Goal: Use online tool/utility: Utilize a website feature to perform a specific function

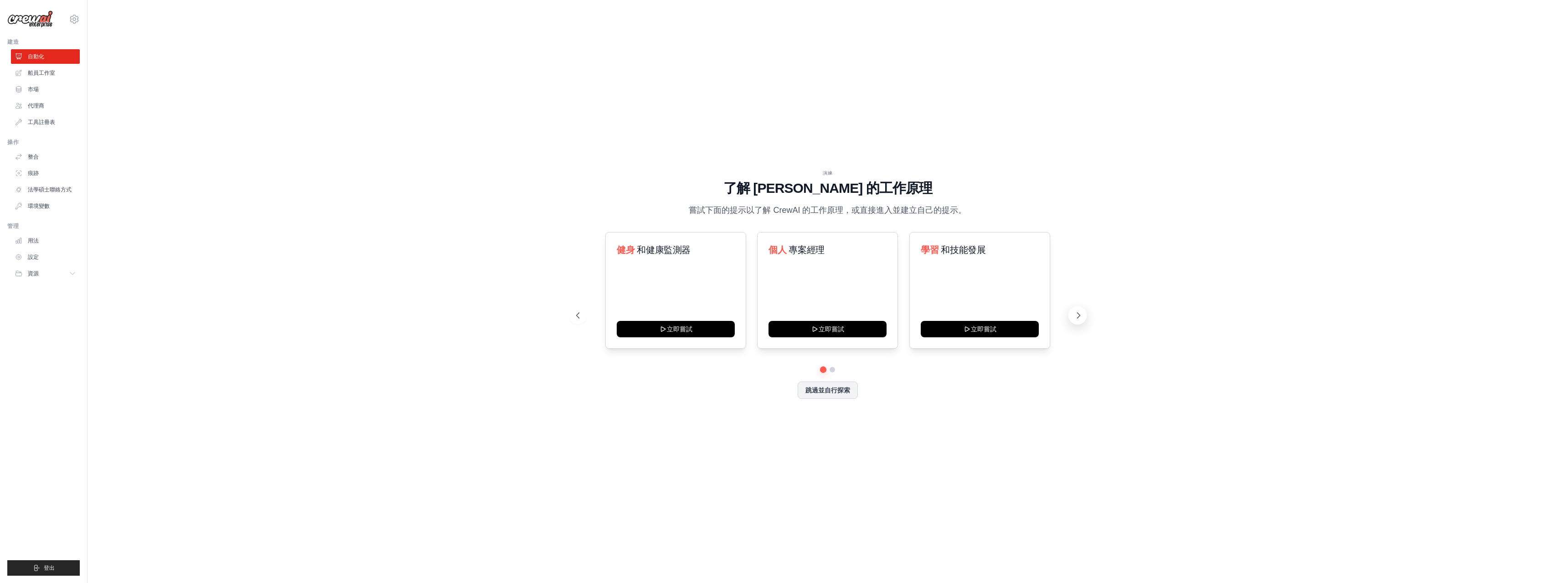
click at [1079, 316] on icon at bounding box center [1078, 315] width 9 height 9
drag, startPoint x: 810, startPoint y: 329, endPoint x: 332, endPoint y: 244, distance: 485.5
click at [333, 244] on div "演練 了解 [PERSON_NAME] 的工作原理 嘗試下面的提示以了解 [PERSON_NAME] 的工作原理，或直接進入並建立自己的提示。 [PERSON…" at bounding box center [828, 292] width 1451 height 565
click at [835, 330] on button "立即嘗試" at bounding box center [828, 328] width 118 height 16
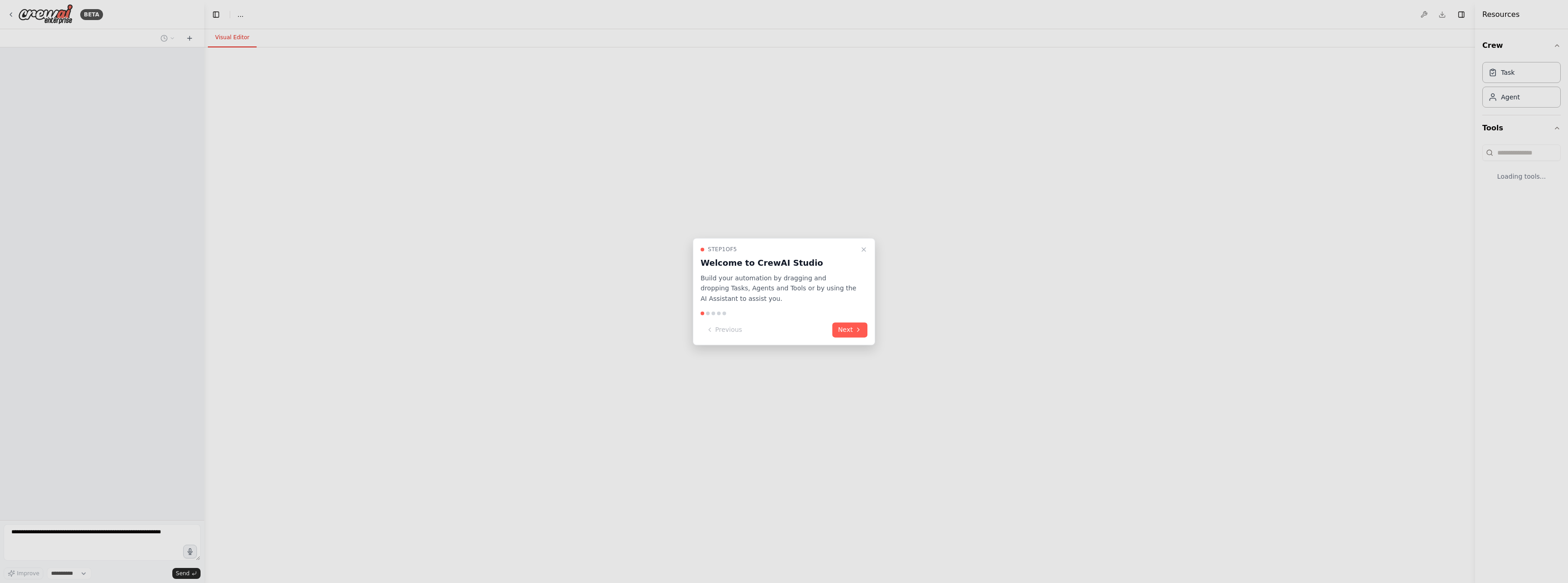
select select "****"
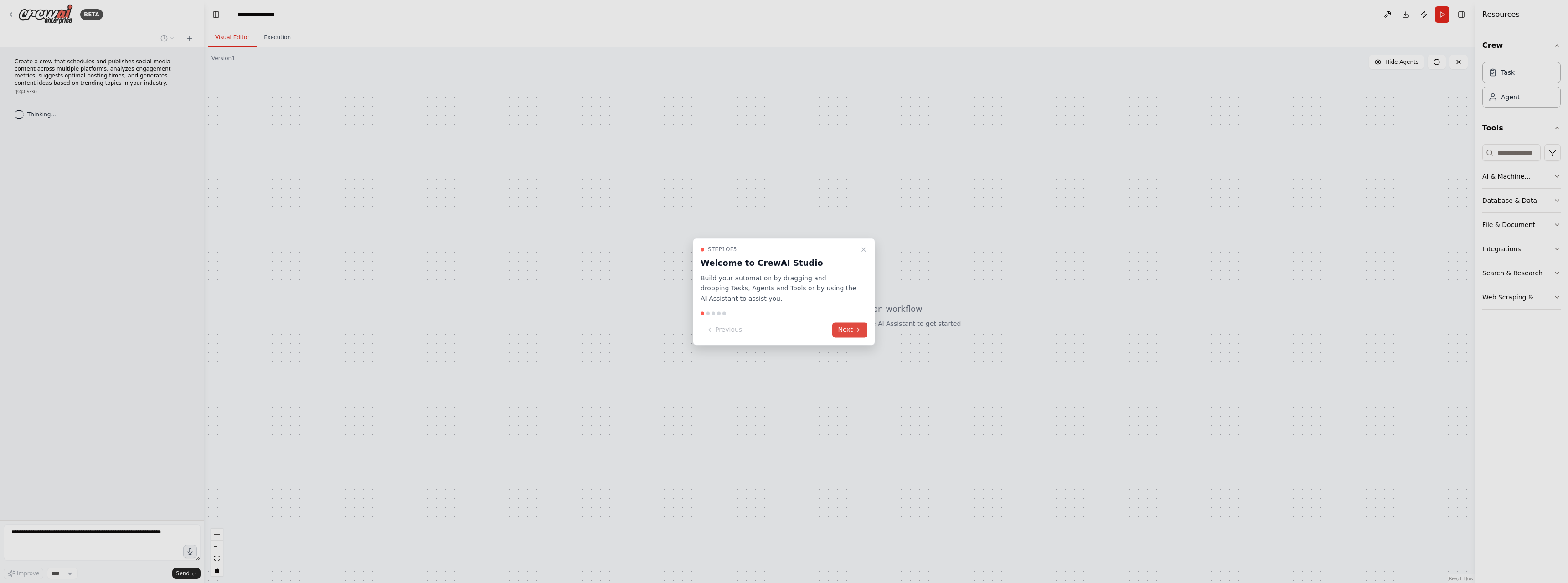
click at [839, 331] on button "Next" at bounding box center [850, 329] width 35 height 15
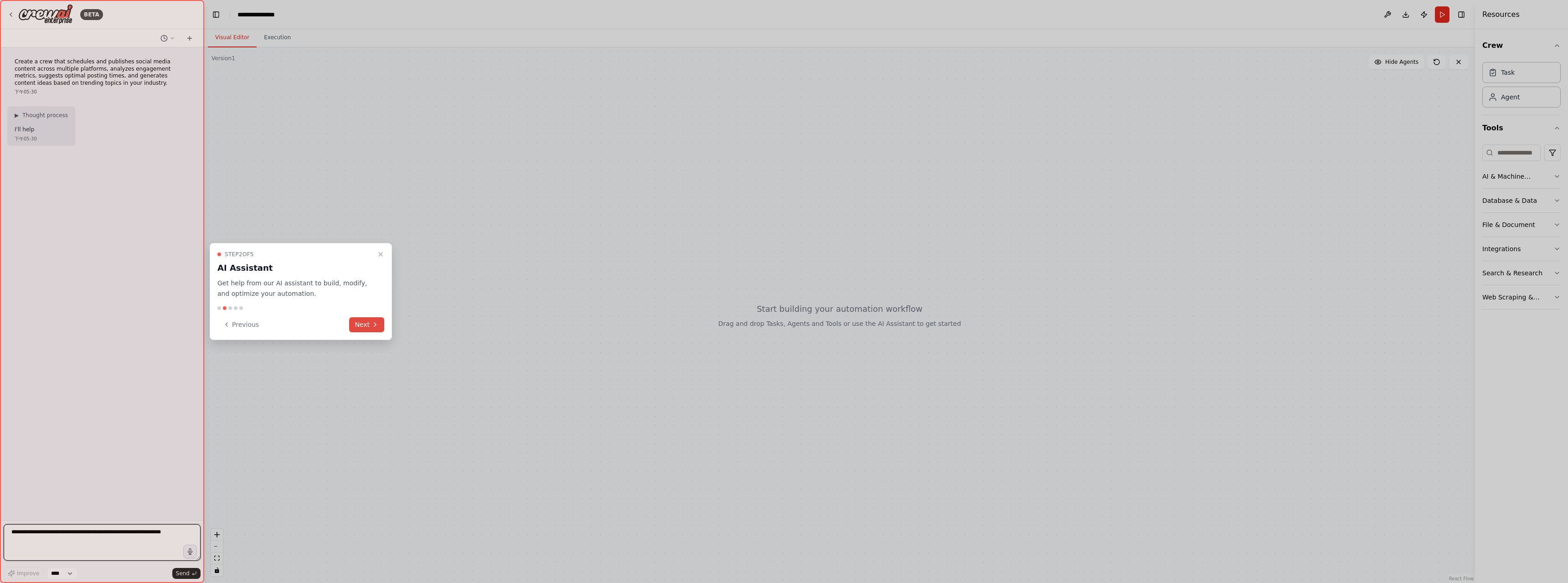
click at [357, 322] on button "Next" at bounding box center [367, 324] width 35 height 15
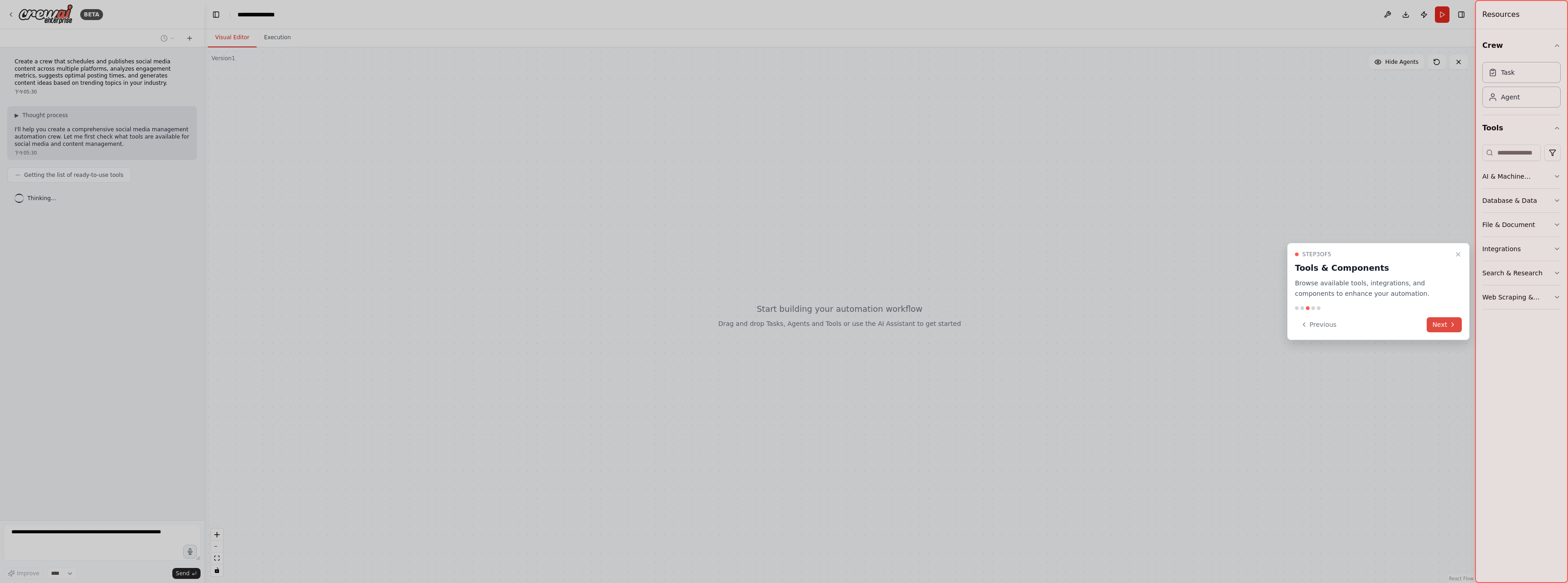
click at [1449, 319] on button "Next" at bounding box center [1444, 324] width 35 height 15
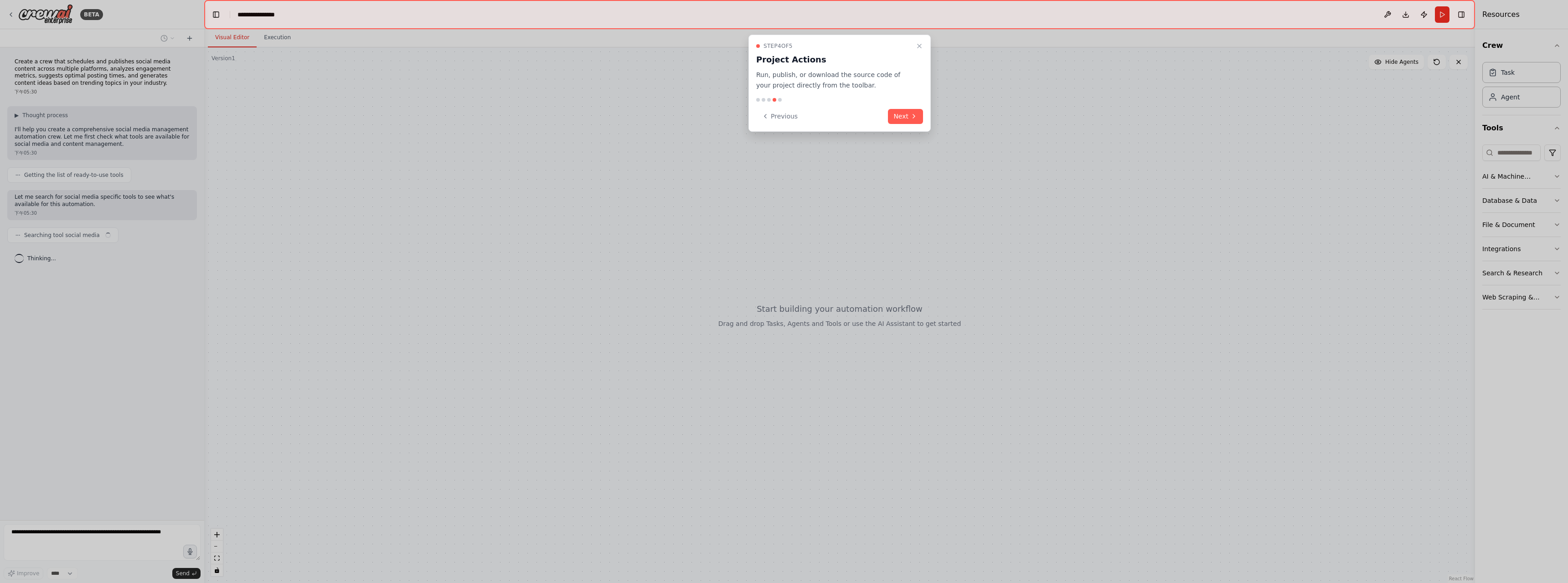
click at [912, 122] on button "Next" at bounding box center [906, 116] width 35 height 15
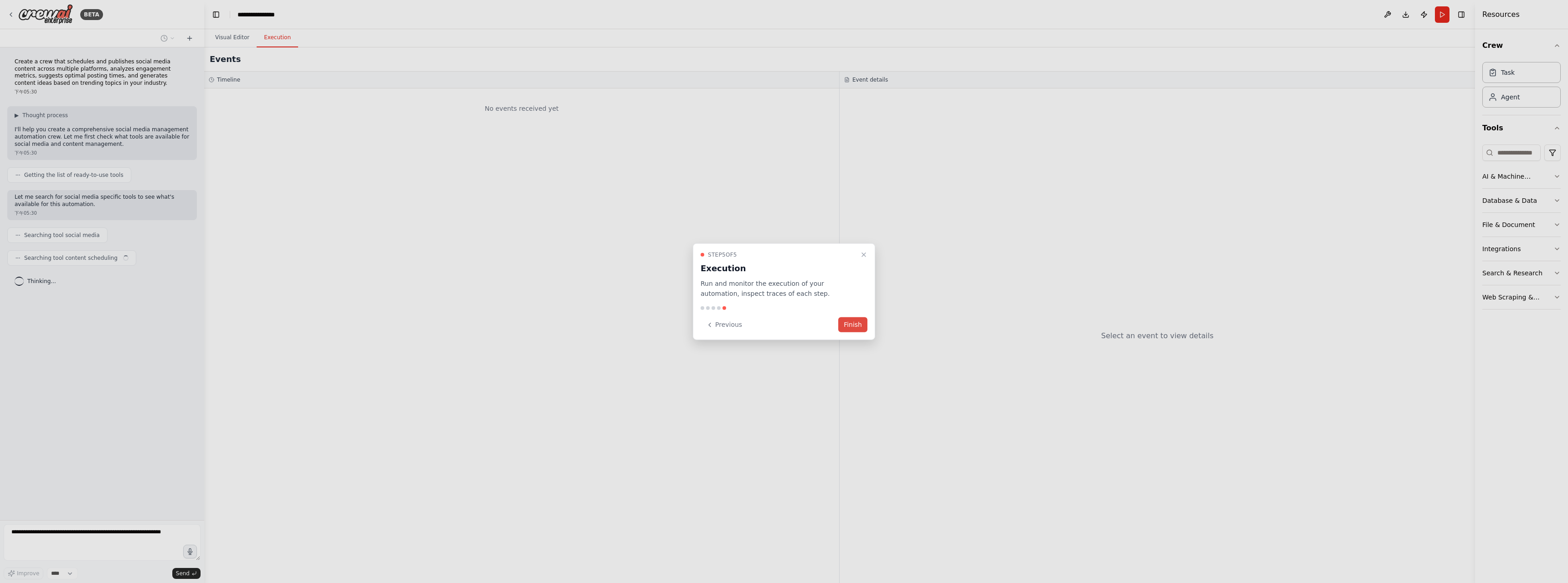
click at [856, 326] on button "Finish" at bounding box center [853, 324] width 29 height 15
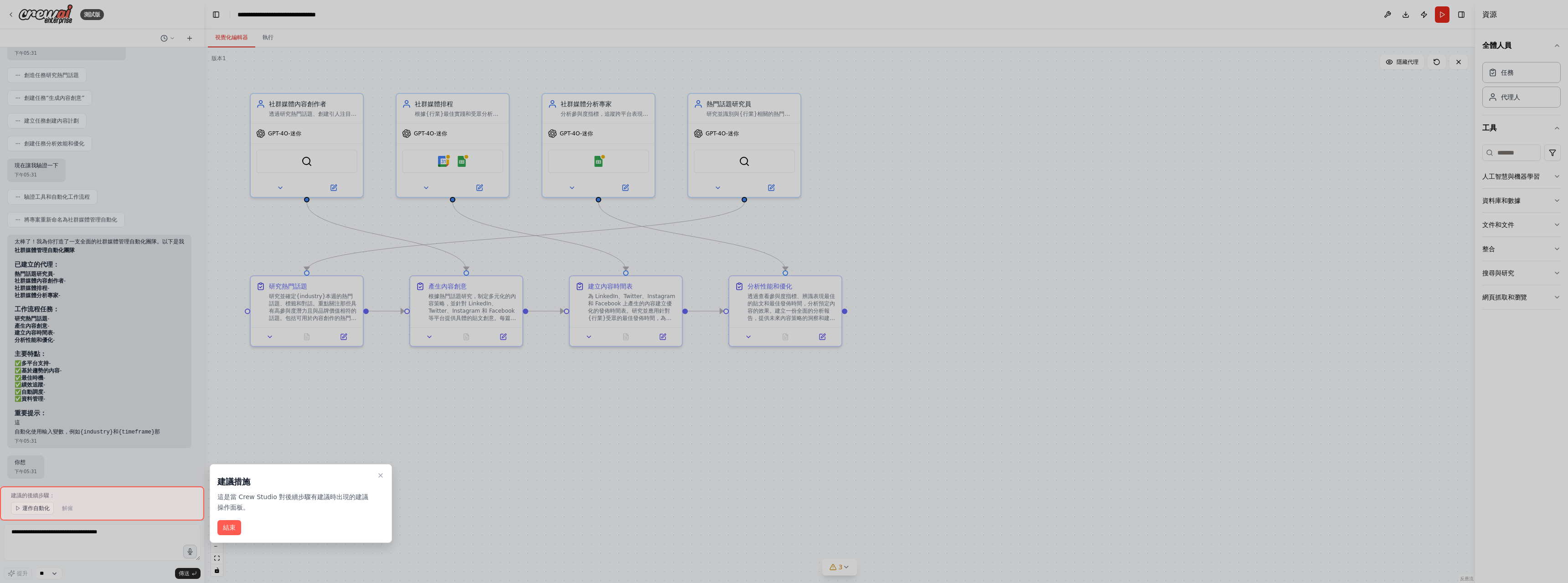
scroll to position [501, 0]
click at [231, 526] on font "結束" at bounding box center [229, 527] width 13 height 7
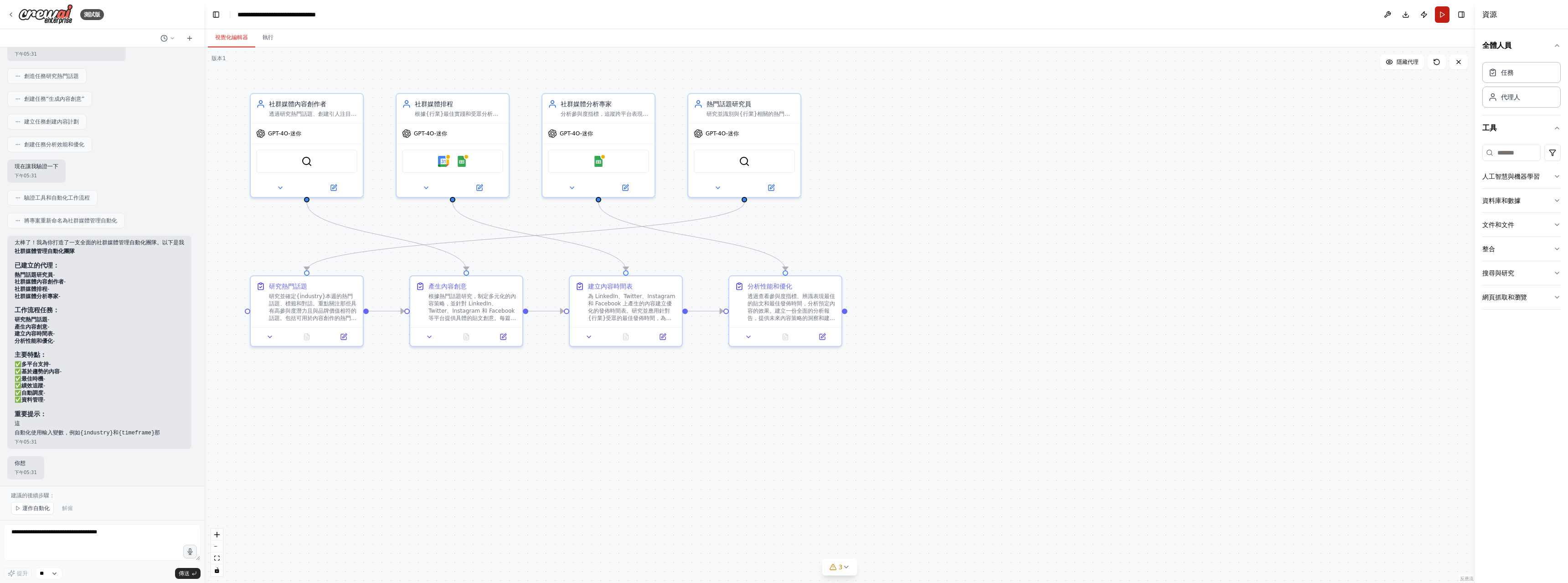
click at [1441, 18] on button "跑步" at bounding box center [1442, 14] width 15 height 16
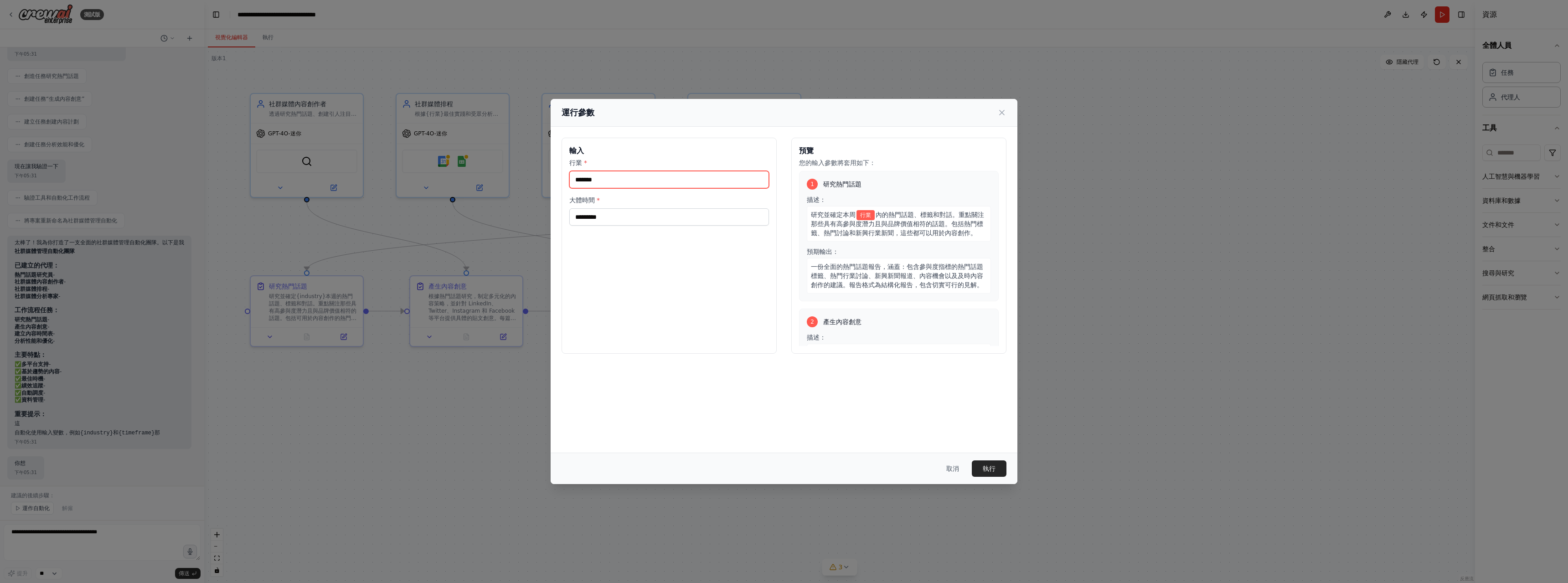
click at [695, 183] on input "行業 *" at bounding box center [669, 180] width 200 height 17
type input "**********"
click at [657, 222] on input "大體時間 *" at bounding box center [669, 217] width 200 height 17
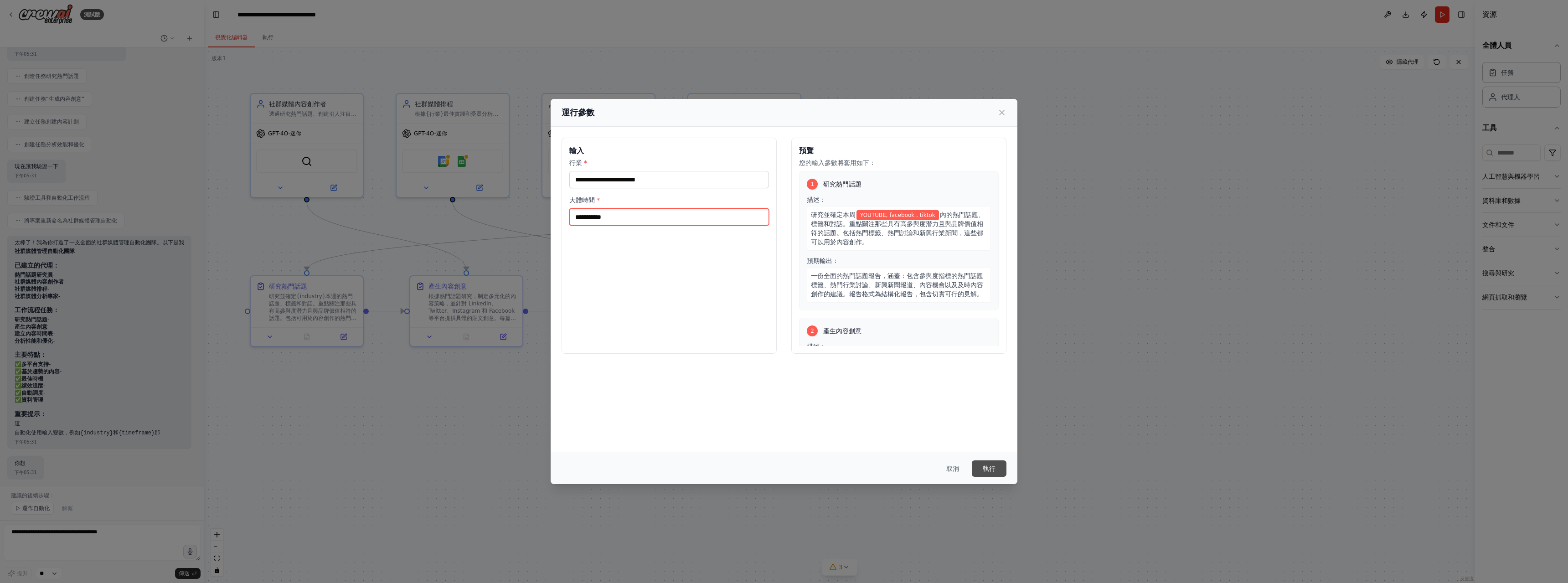
type input "**********"
click at [990, 470] on font "執行" at bounding box center [989, 469] width 13 height 7
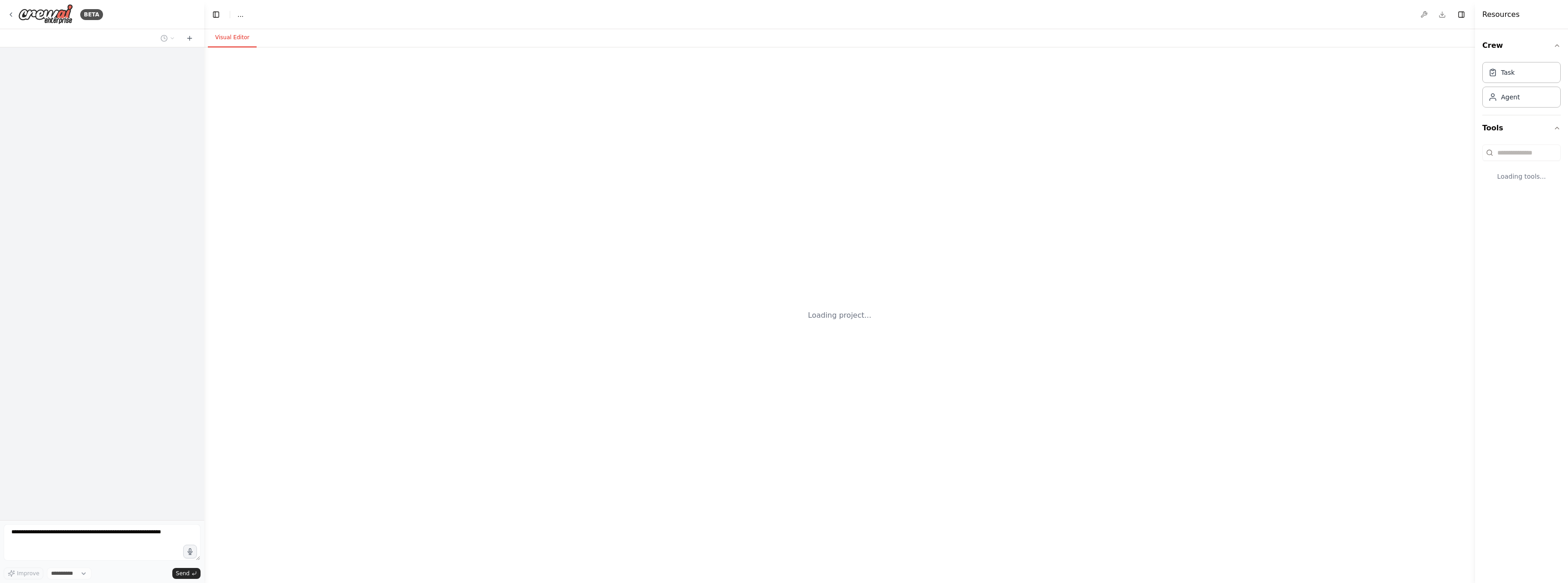
select select "****"
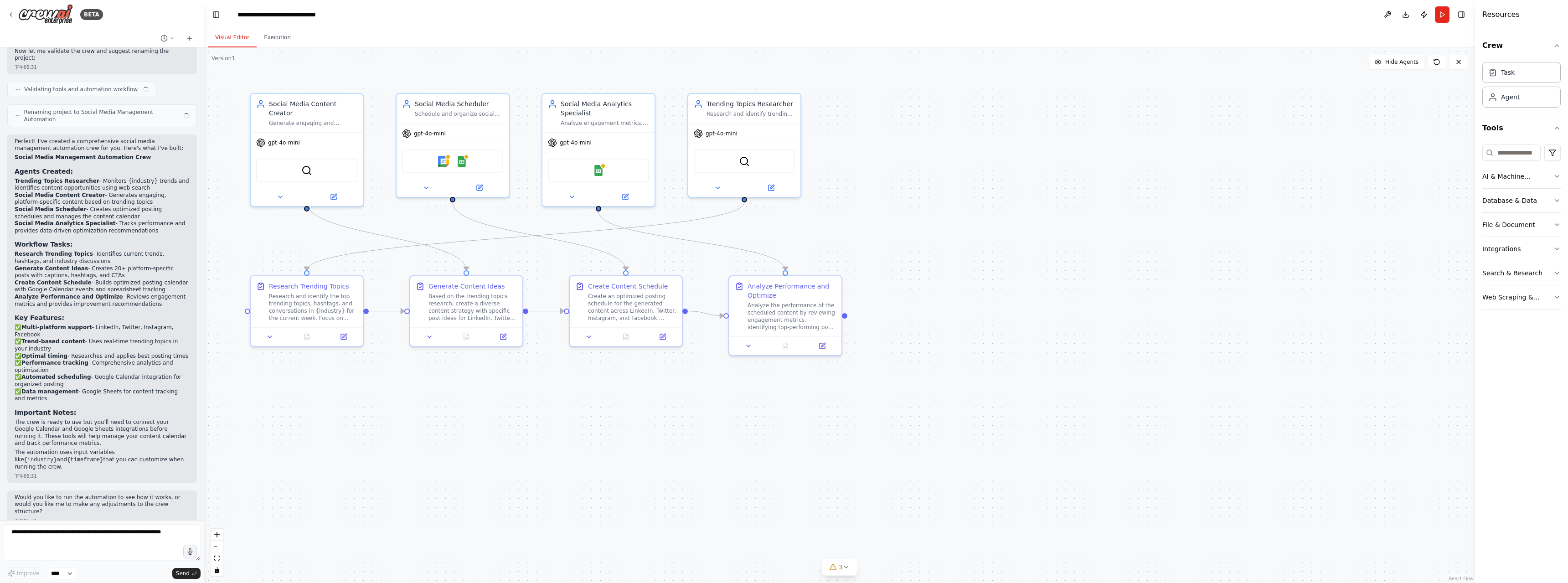
scroll to position [682, 0]
click at [1444, 14] on button "Run" at bounding box center [1442, 14] width 15 height 16
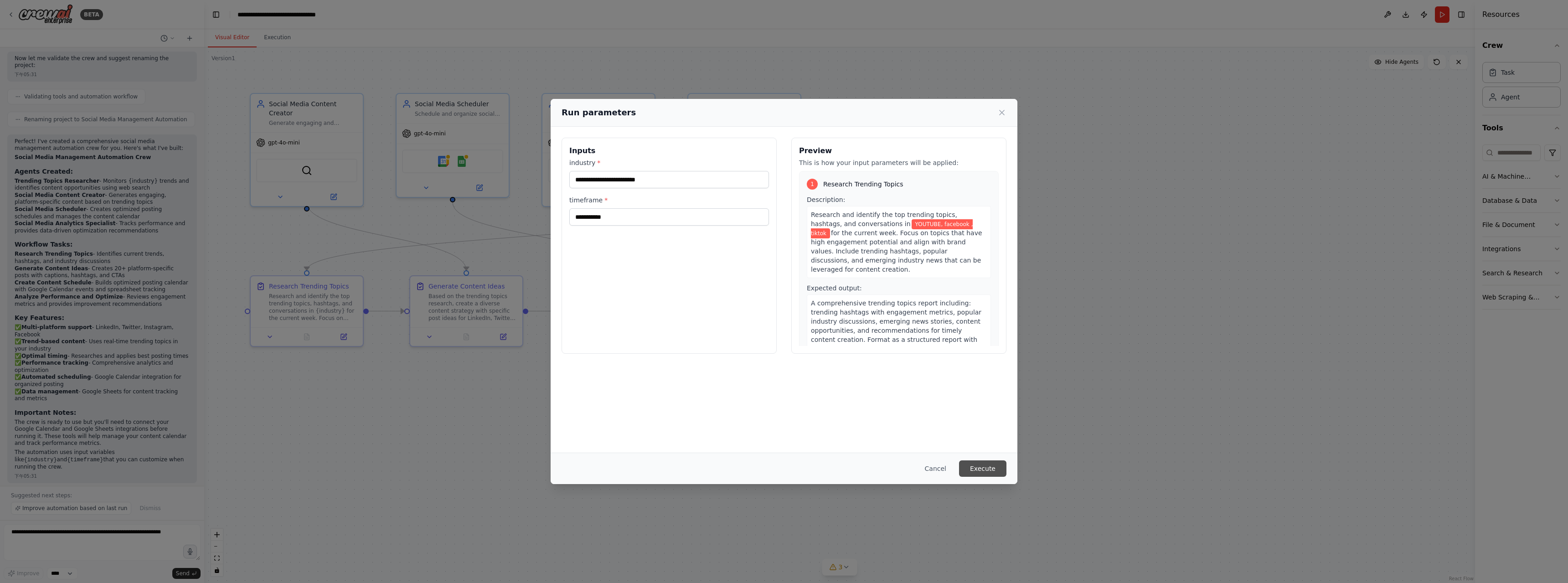
scroll to position [689, 0]
click at [985, 466] on button "Execute" at bounding box center [983, 468] width 47 height 16
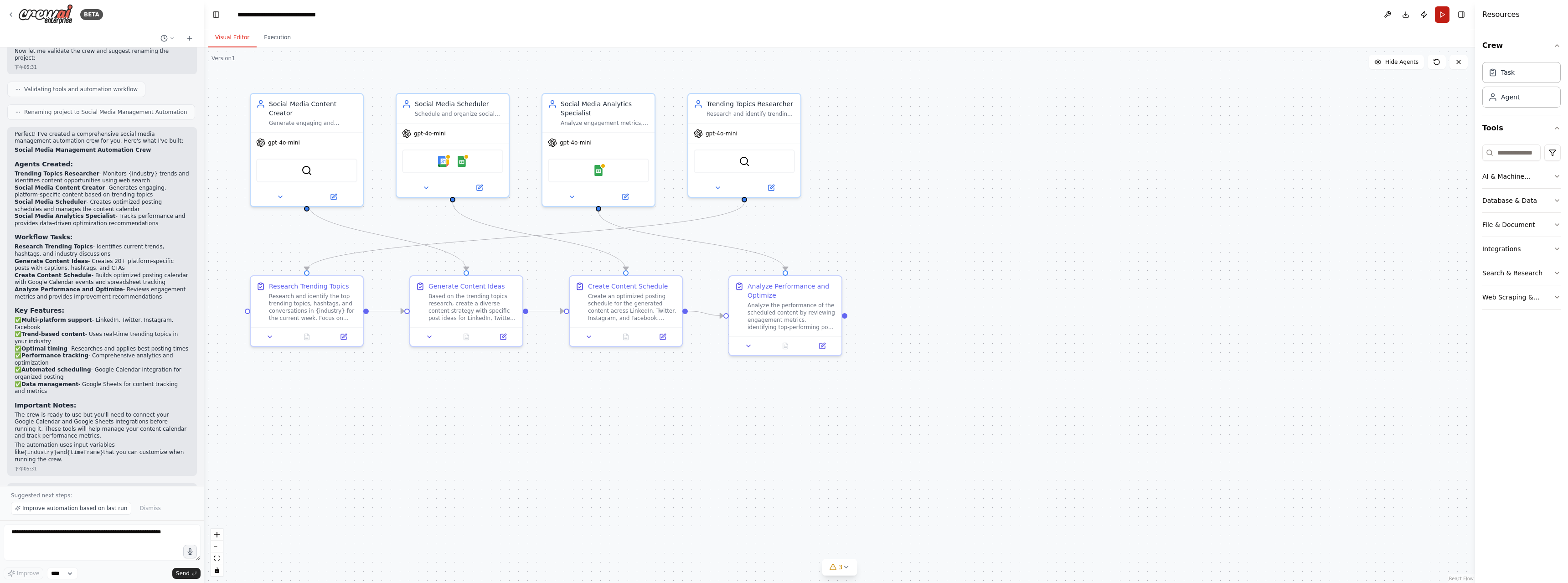
click at [1442, 19] on button "Run" at bounding box center [1442, 14] width 15 height 16
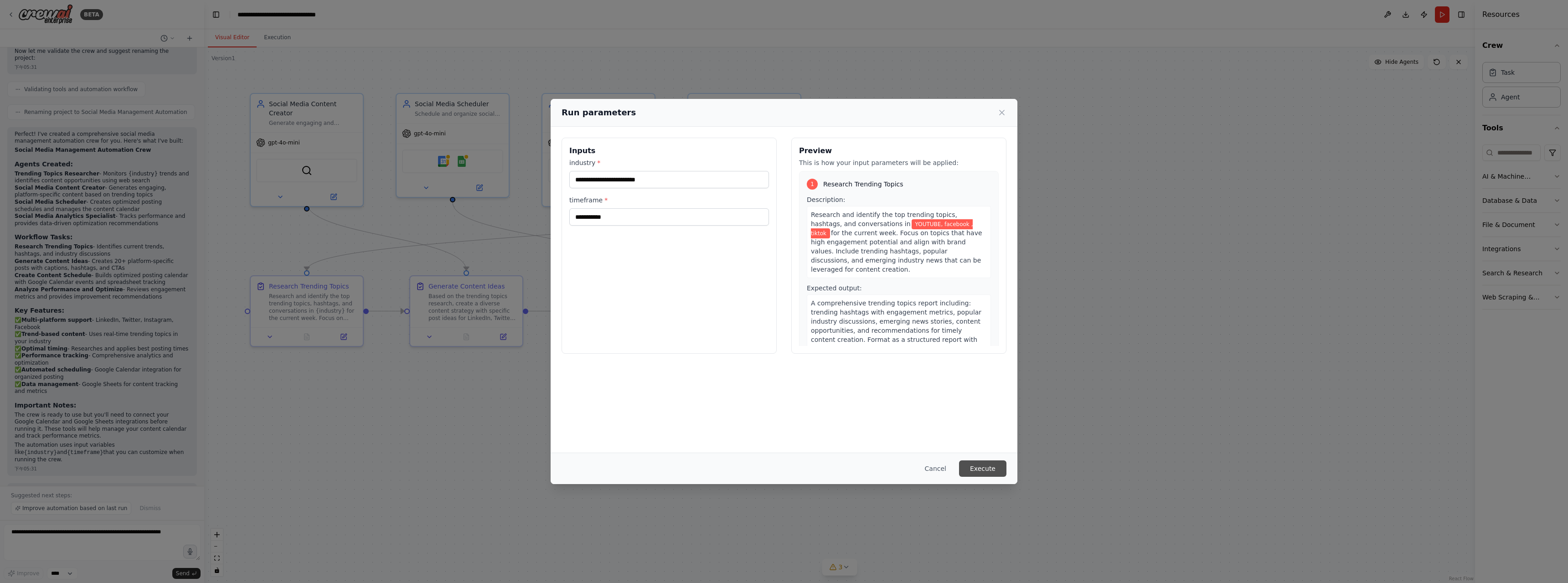
click at [973, 466] on button "Execute" at bounding box center [983, 468] width 47 height 16
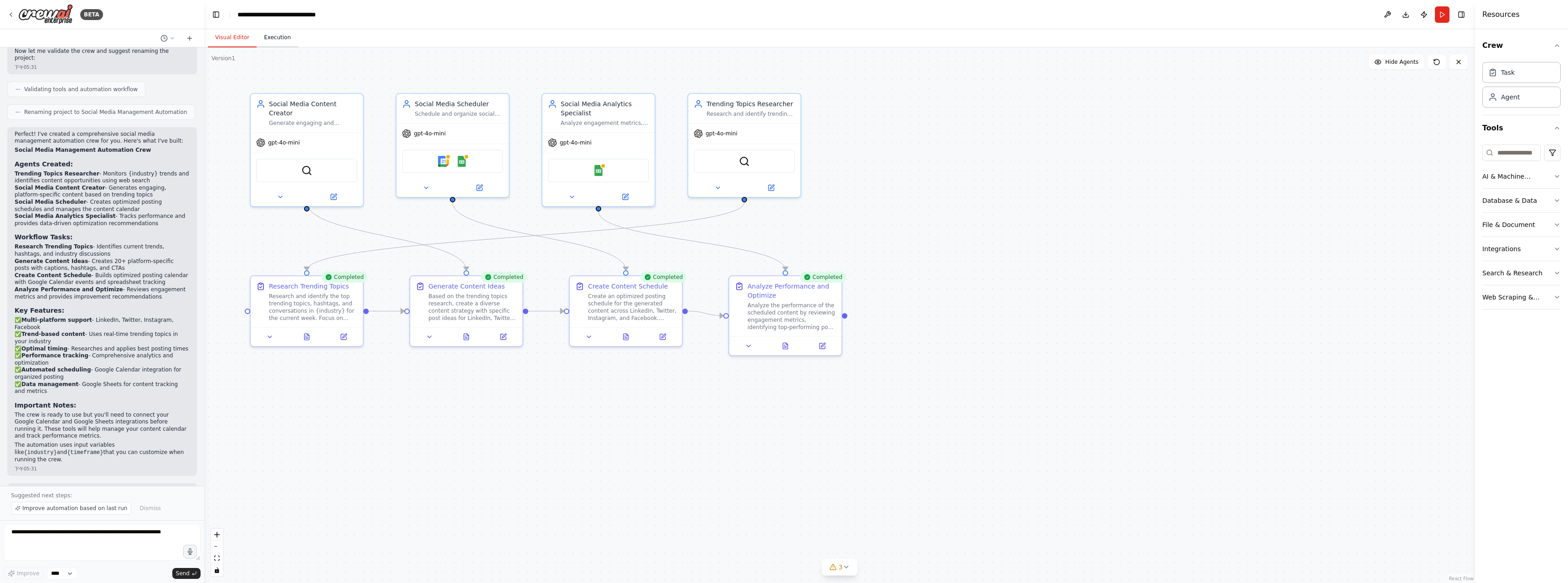
click at [282, 42] on button "Execution" at bounding box center [278, 37] width 41 height 19
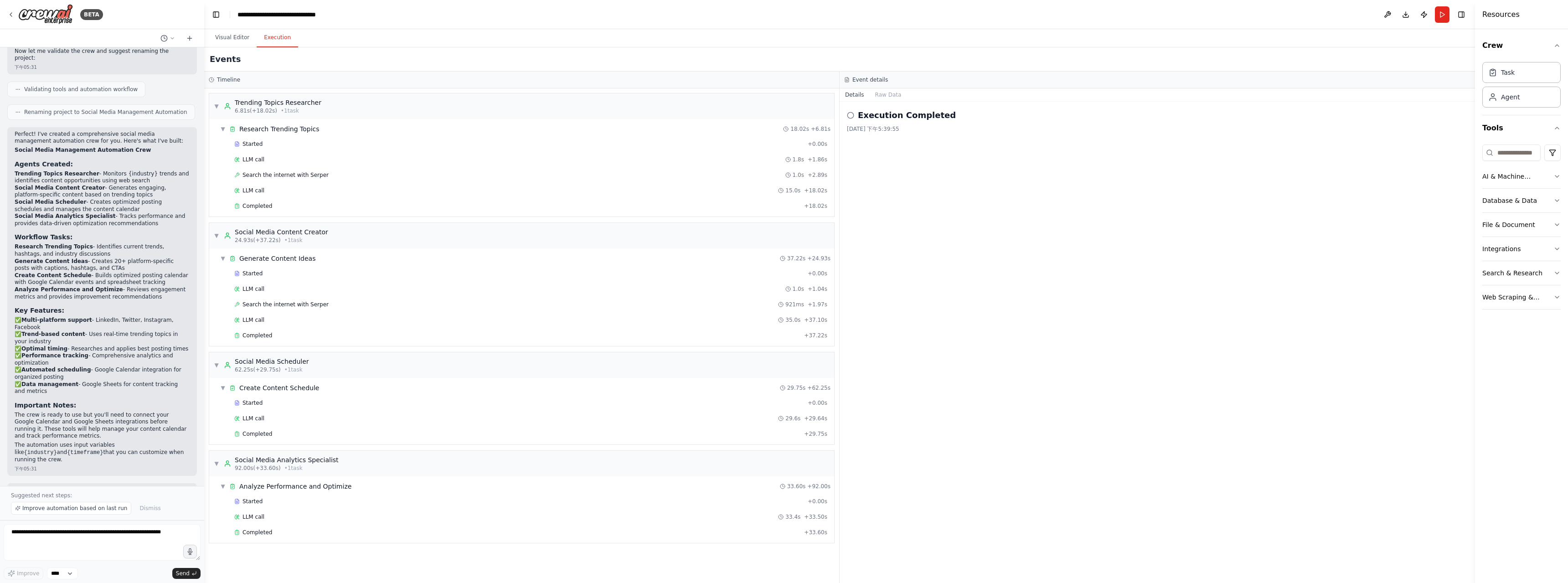
click at [853, 116] on circle at bounding box center [850, 115] width 6 height 6
click at [1467, 15] on button "Toggle Right Sidebar" at bounding box center [1461, 14] width 13 height 13
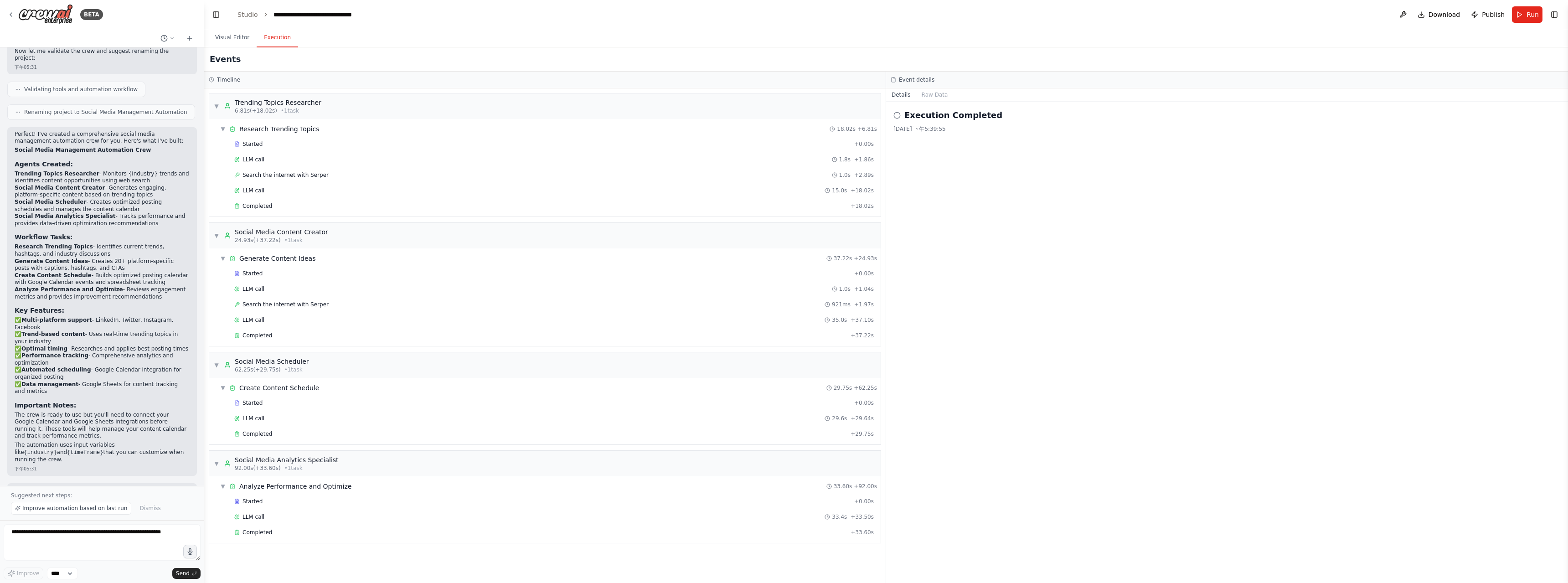
click at [913, 81] on h3 "Event details" at bounding box center [917, 80] width 35 height 7
click at [926, 97] on button "Raw Data" at bounding box center [934, 94] width 37 height 13
click at [896, 92] on button "Details" at bounding box center [901, 94] width 30 height 13
click at [926, 92] on button "Raw Data" at bounding box center [934, 94] width 37 height 13
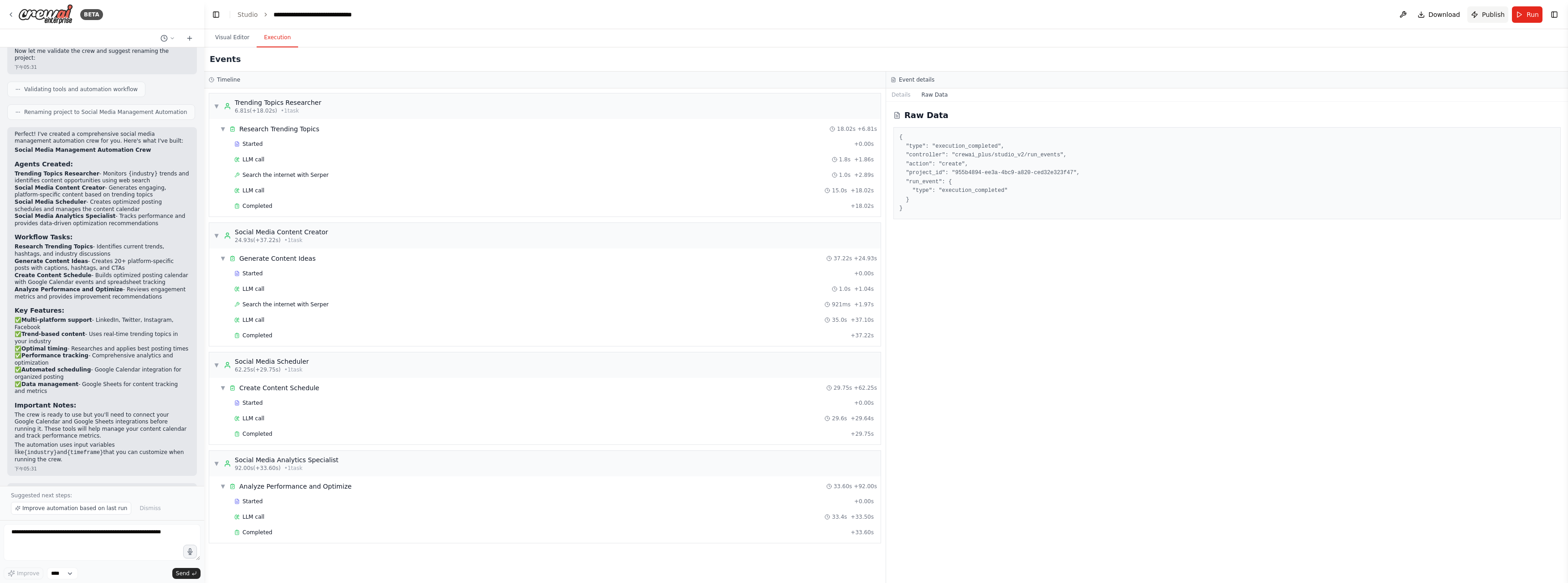
click at [1488, 17] on span "Publish" at bounding box center [1493, 14] width 23 height 9
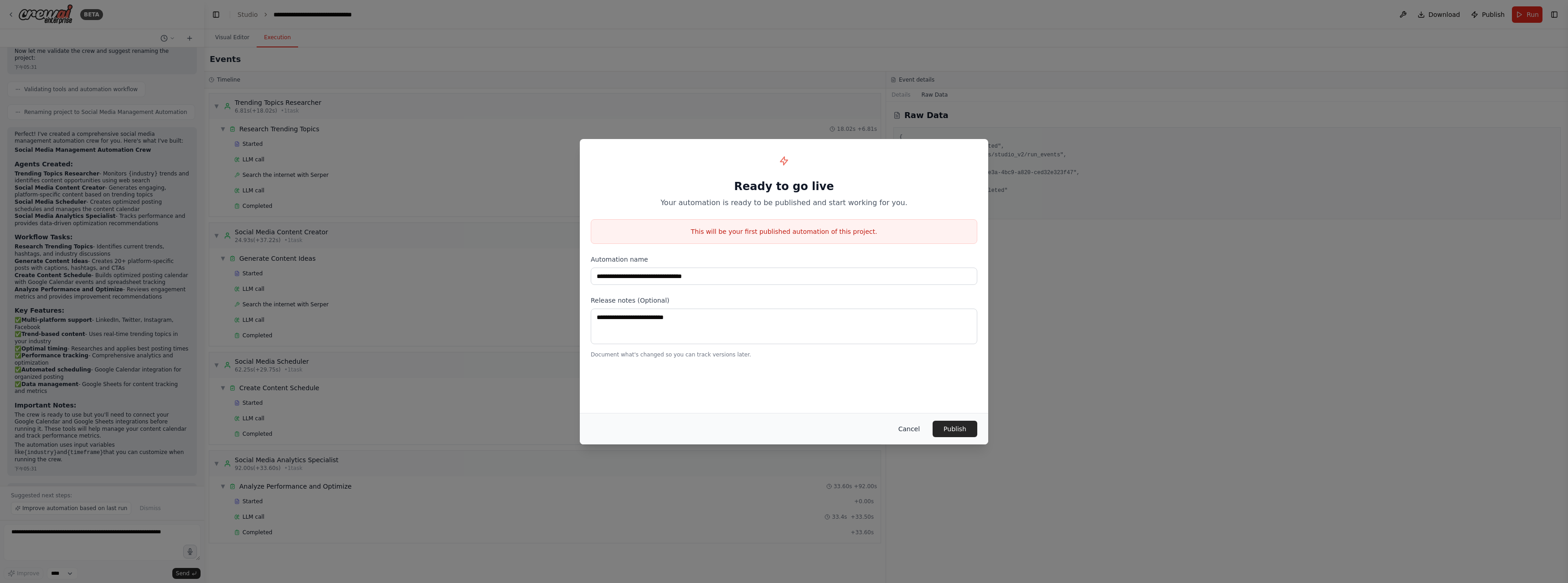
click at [910, 431] on button "Cancel" at bounding box center [909, 428] width 36 height 16
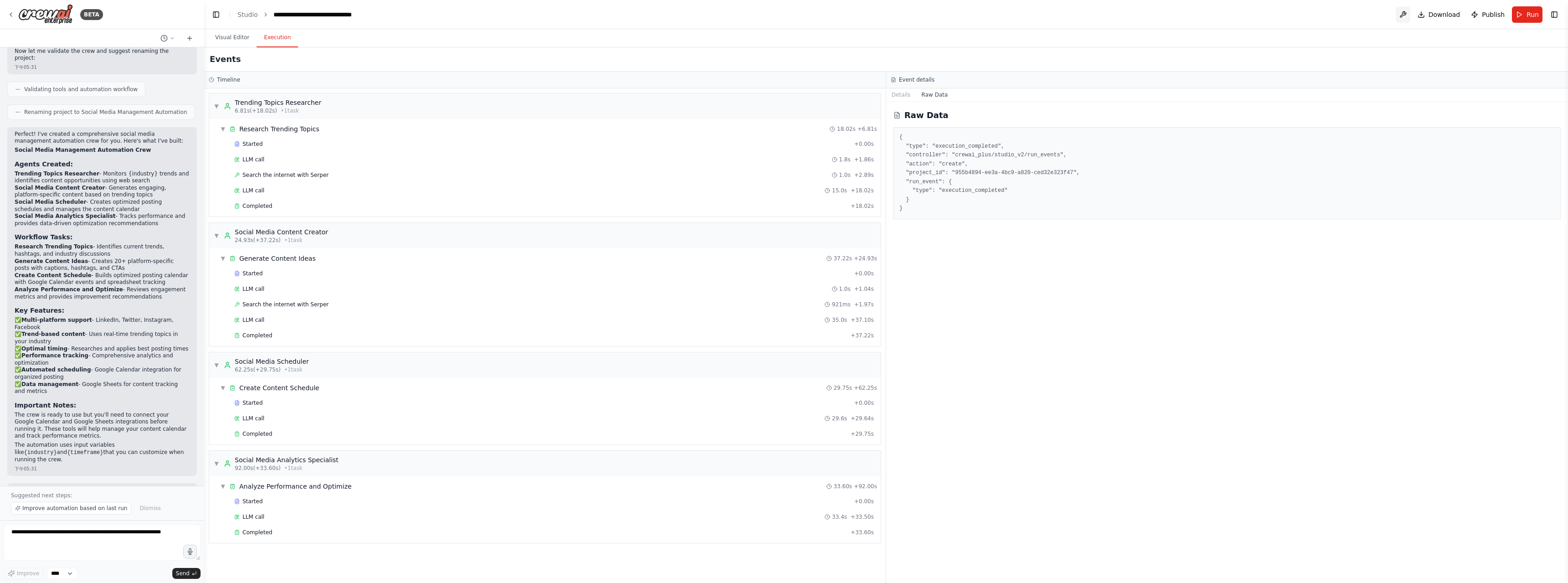
click at [1405, 16] on button at bounding box center [1403, 14] width 15 height 16
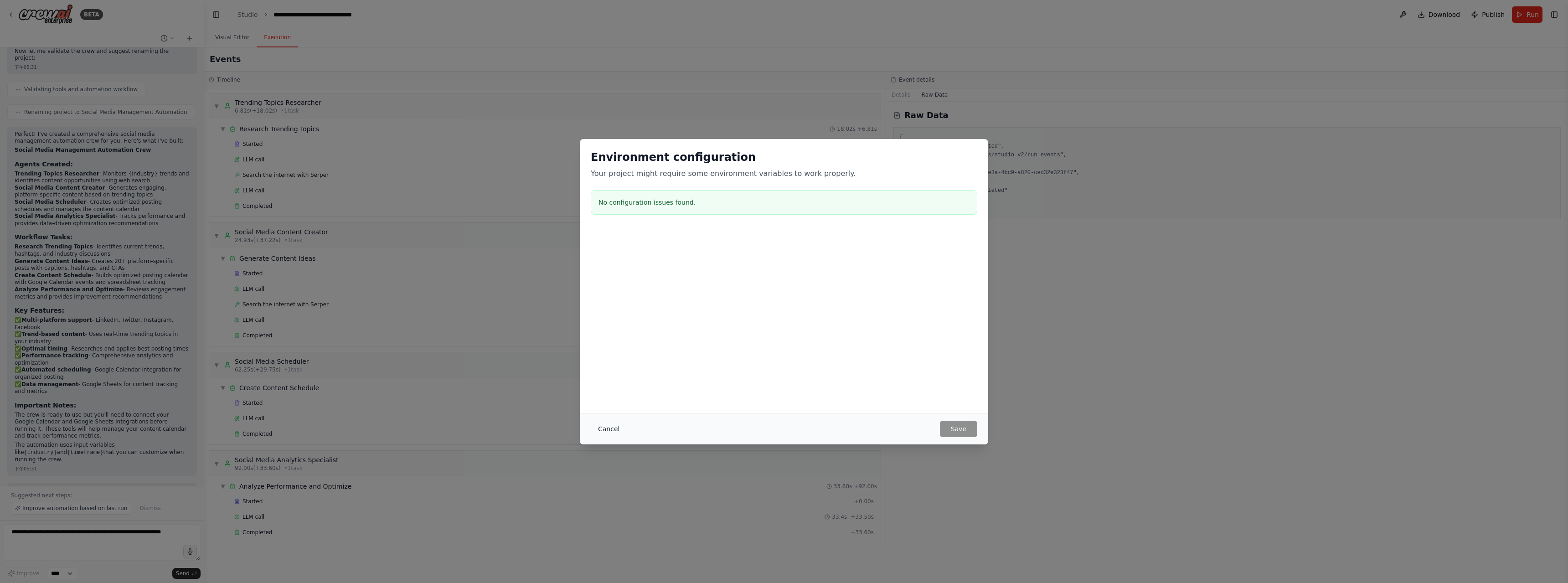
click at [600, 430] on button "Cancel" at bounding box center [608, 428] width 36 height 16
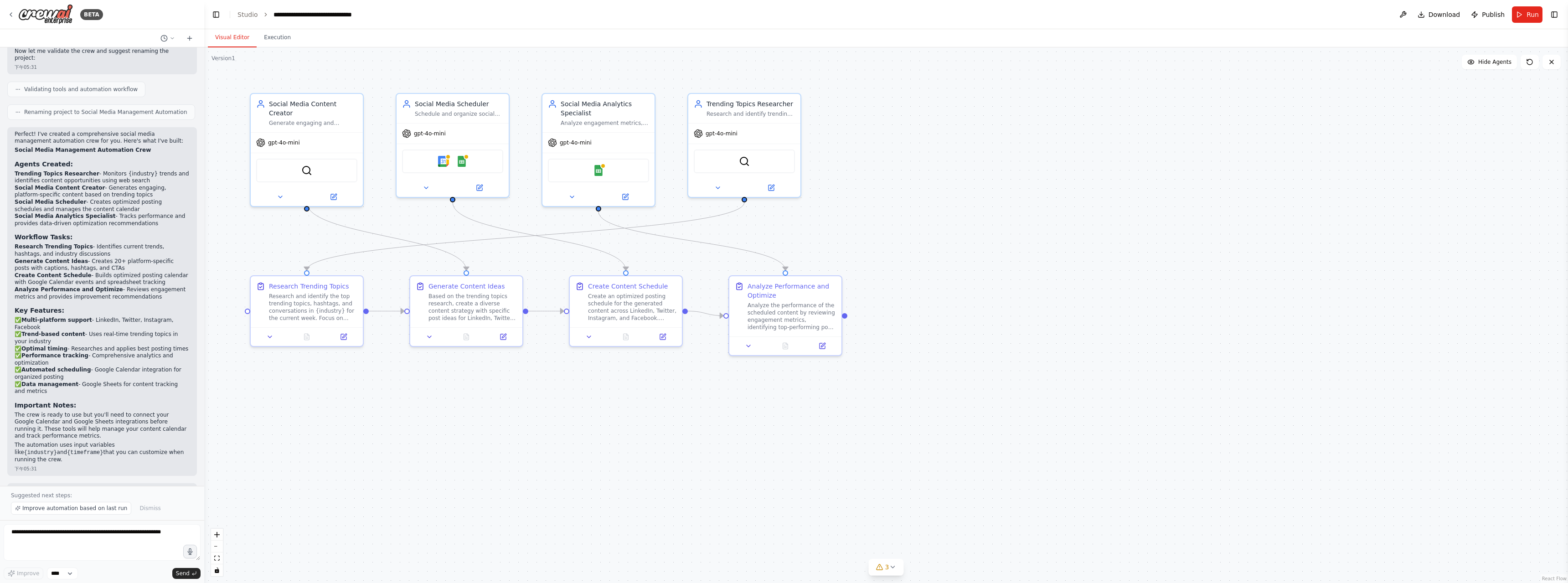
click at [237, 41] on button "Visual Editor" at bounding box center [232, 37] width 49 height 19
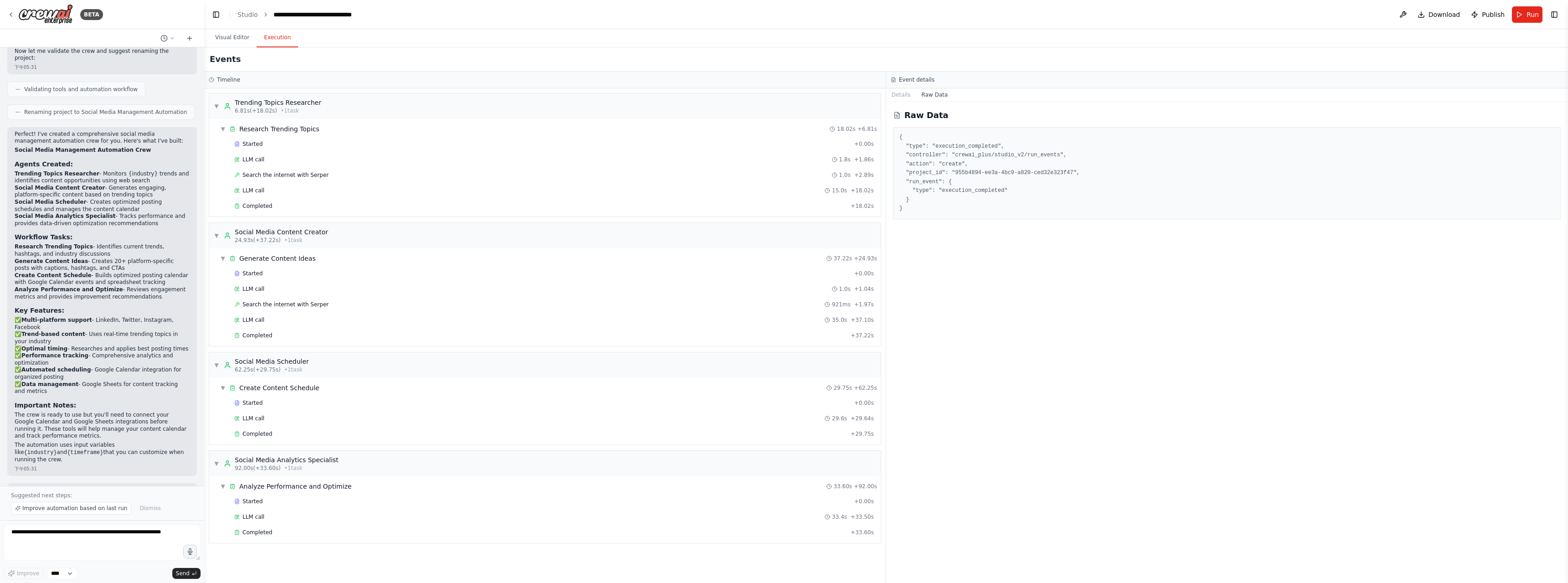
click at [272, 38] on button "Execution" at bounding box center [278, 37] width 41 height 19
click at [237, 40] on button "Visual Editor" at bounding box center [232, 37] width 49 height 19
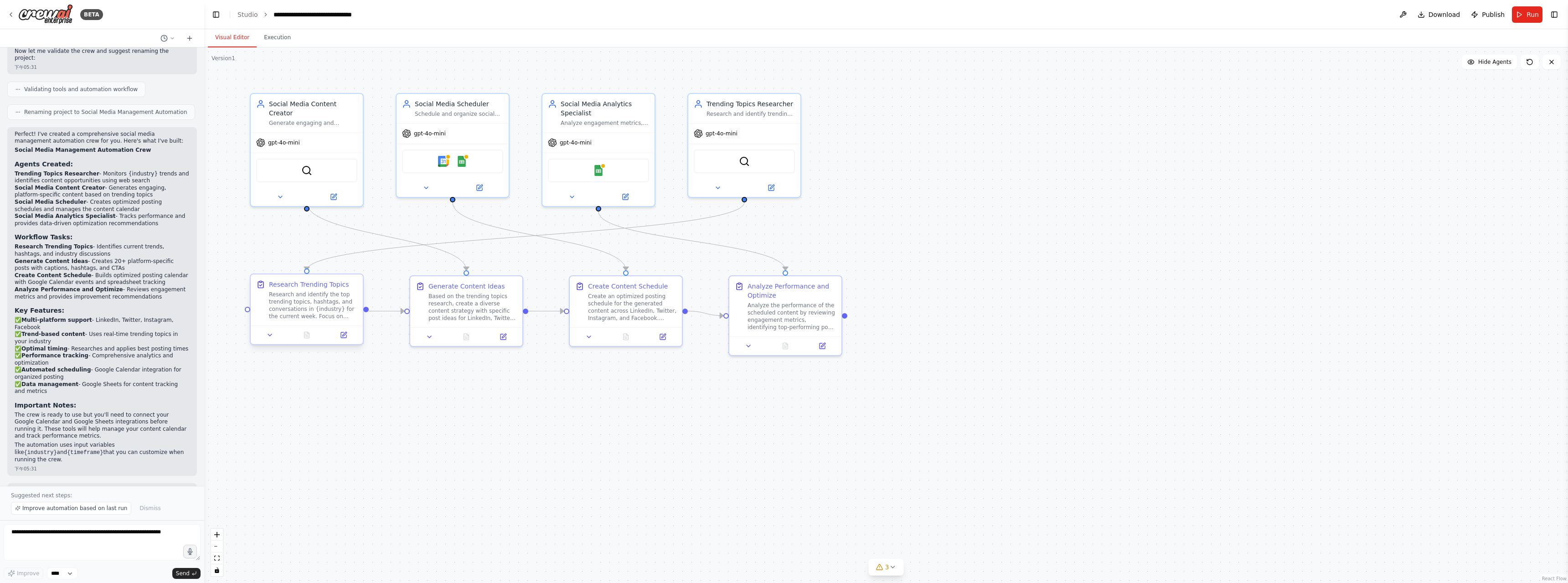
click at [321, 292] on div "Research and identify the top trending topics, hashtags, and conversations in {…" at bounding box center [313, 305] width 88 height 29
click at [324, 325] on div "Research Trending Topics Research and identify the top trending topics, hashtag…" at bounding box center [307, 300] width 112 height 51
click at [344, 343] on div at bounding box center [307, 335] width 112 height 19
click at [344, 340] on button at bounding box center [343, 335] width 32 height 11
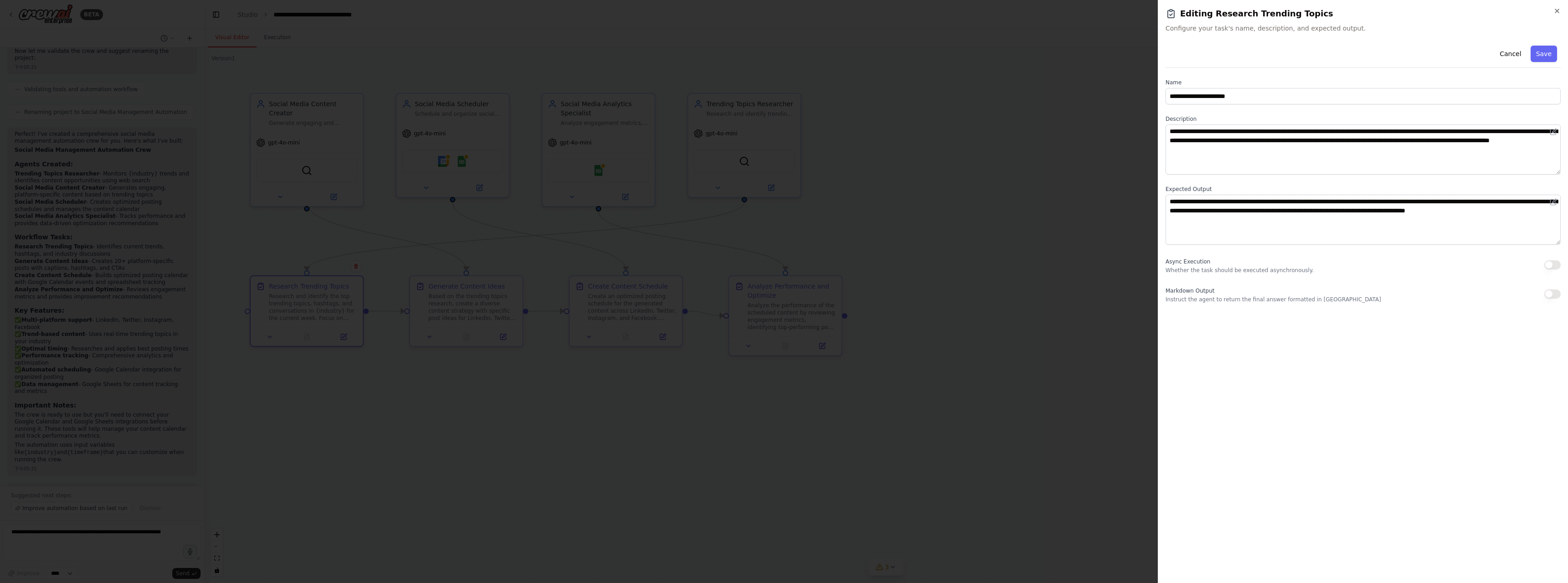
click at [267, 337] on div at bounding box center [784, 292] width 1568 height 583
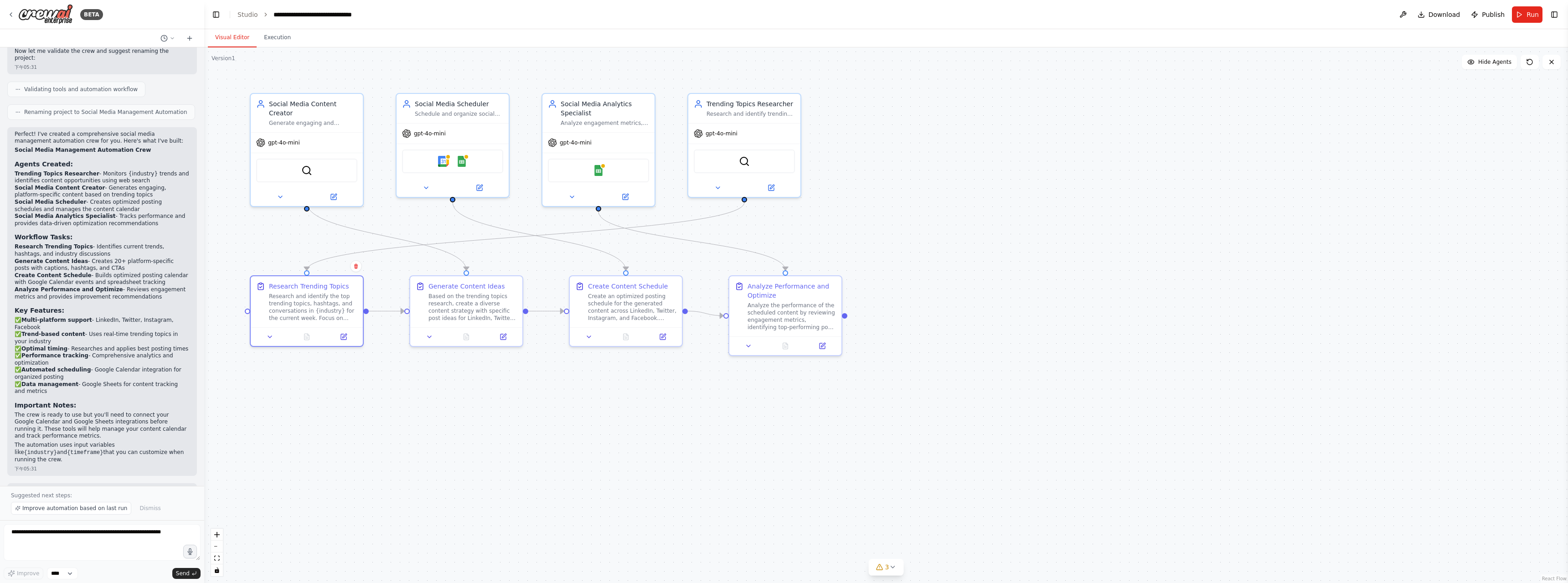
click at [267, 337] on icon at bounding box center [270, 337] width 7 height 7
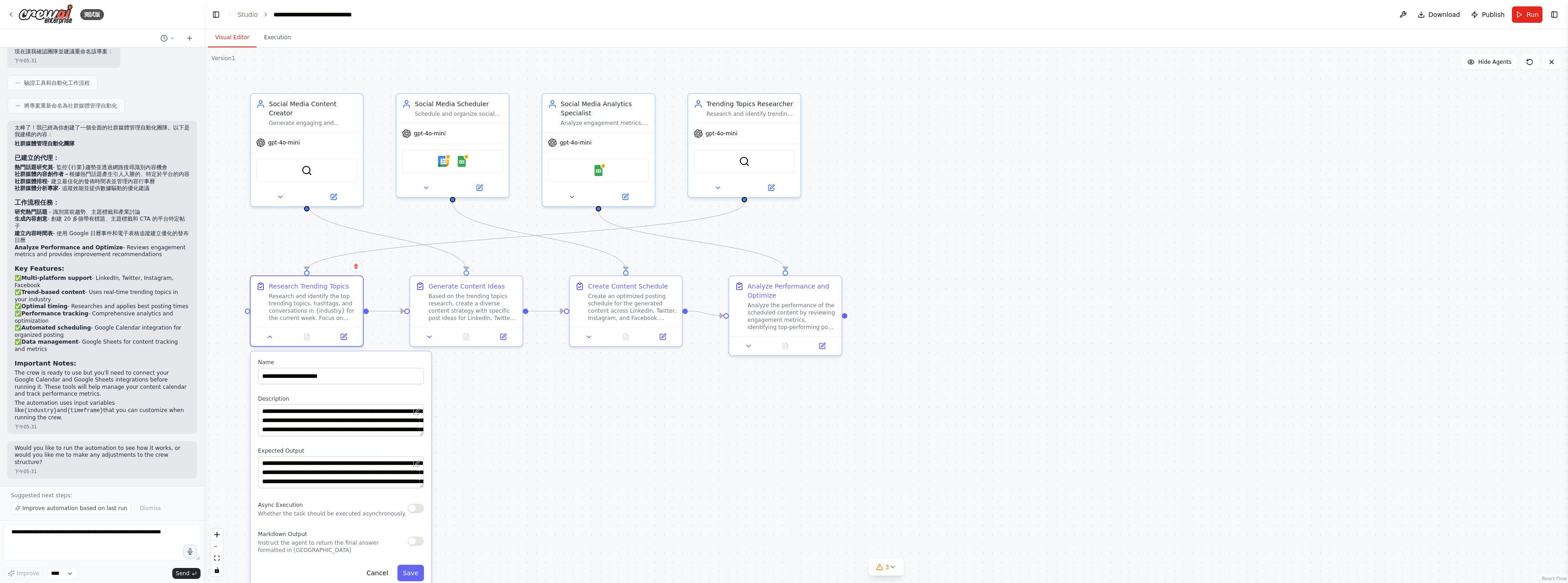
scroll to position [559, 0]
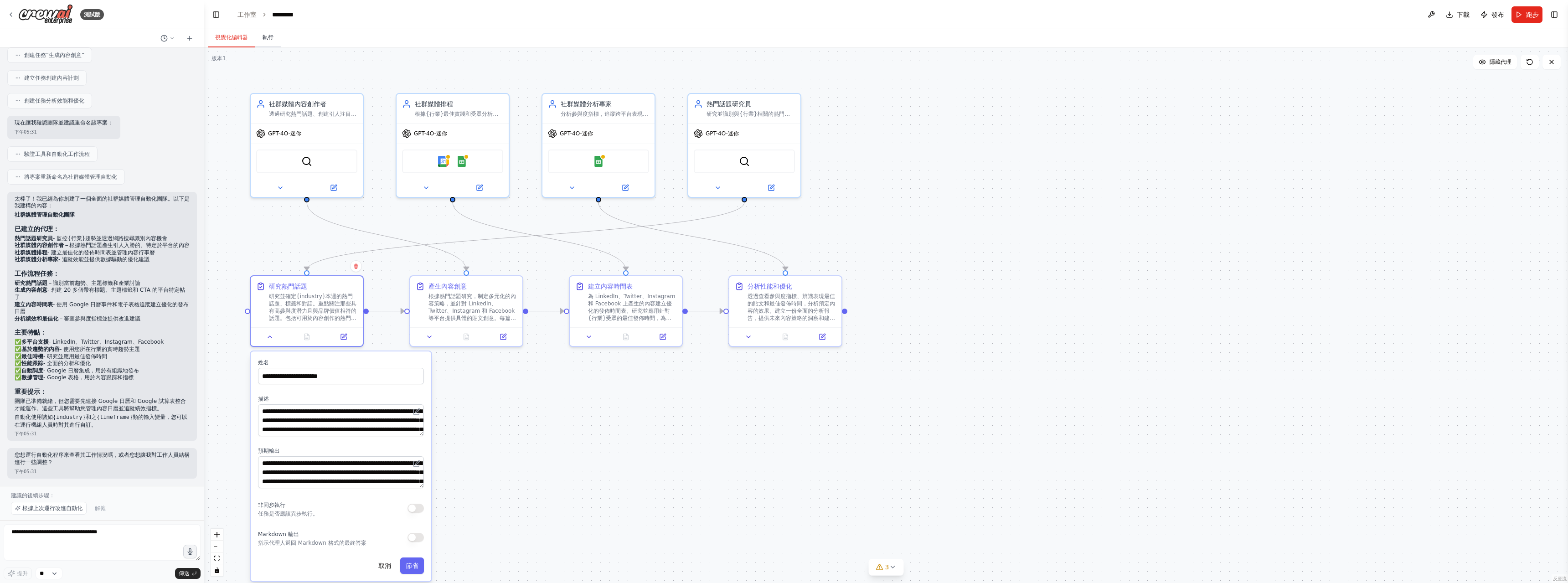
click at [270, 35] on font "執行" at bounding box center [268, 37] width 11 height 6
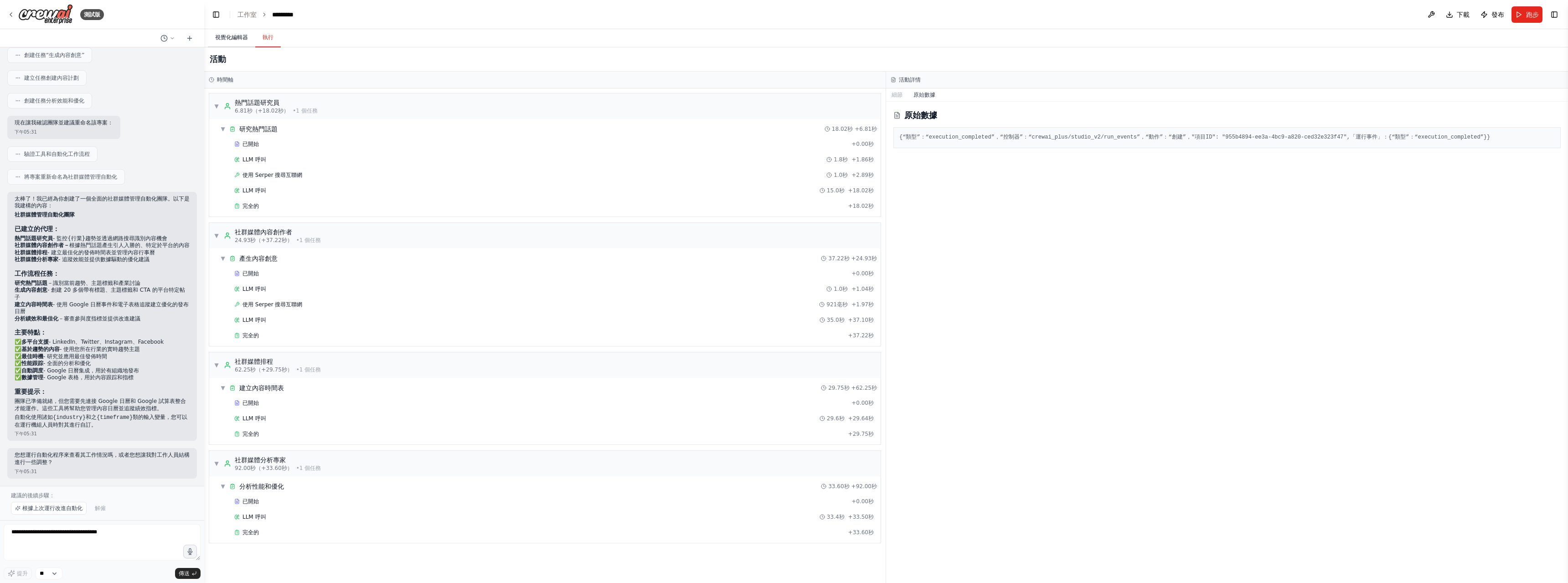
click at [240, 40] on font "視覺化編輯器" at bounding box center [231, 37] width 33 height 6
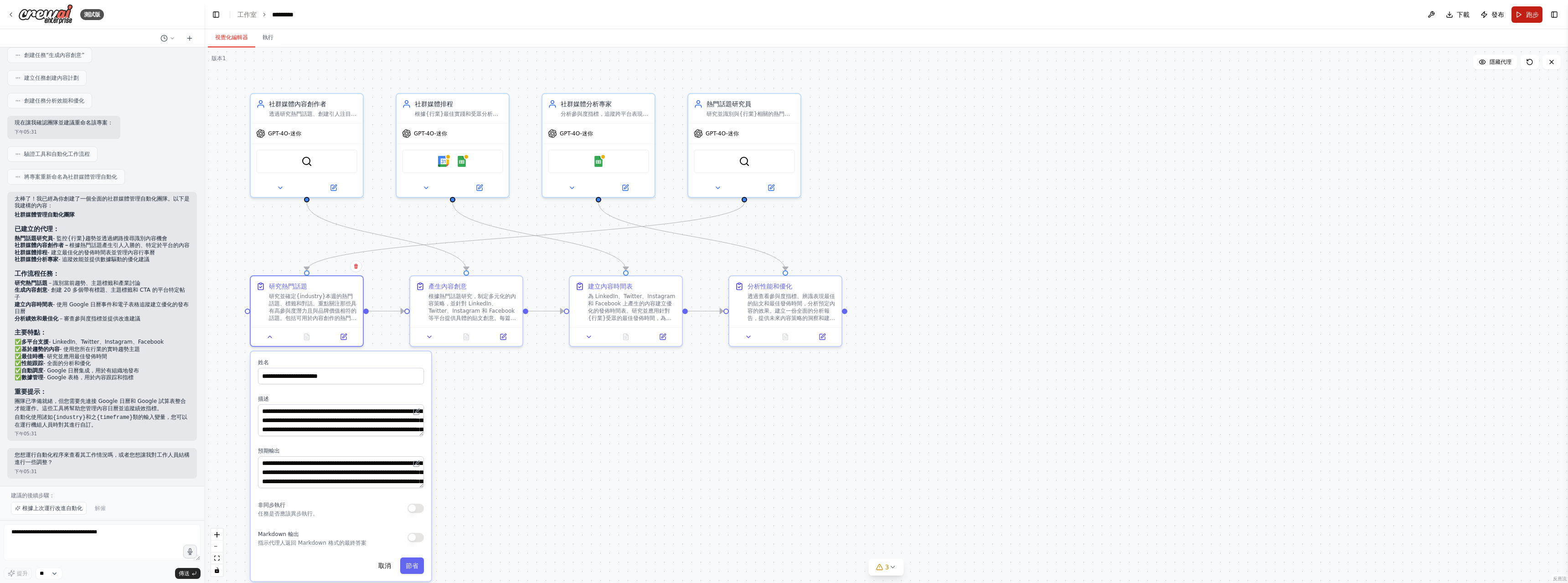
click at [1528, 16] on font "跑步" at bounding box center [1532, 15] width 13 height 7
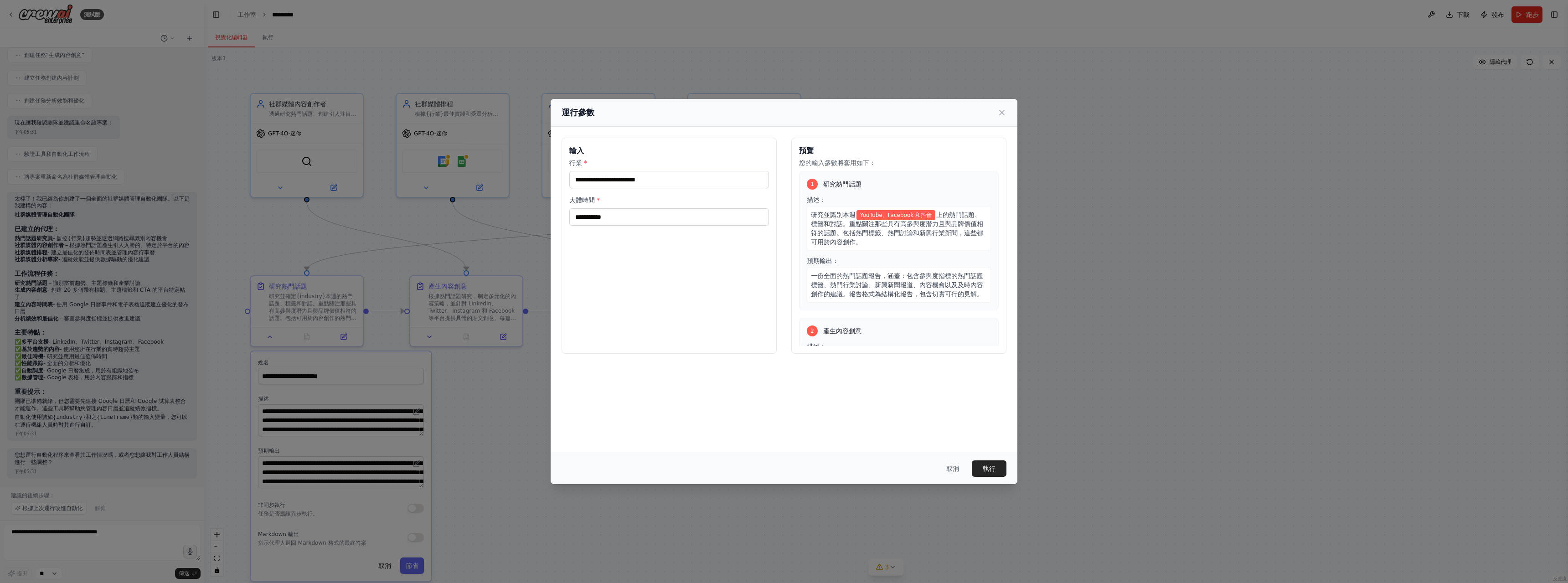
click at [985, 337] on div "2 產生內容創意 描述： 根據熱門話題研究，制定多元化的內容策略，並針對 LinkedIn、Twitter、Instagram 和 Facebook 提供具體…" at bounding box center [899, 401] width 200 height 167
click at [982, 471] on font "執行" at bounding box center [989, 469] width 13 height 7
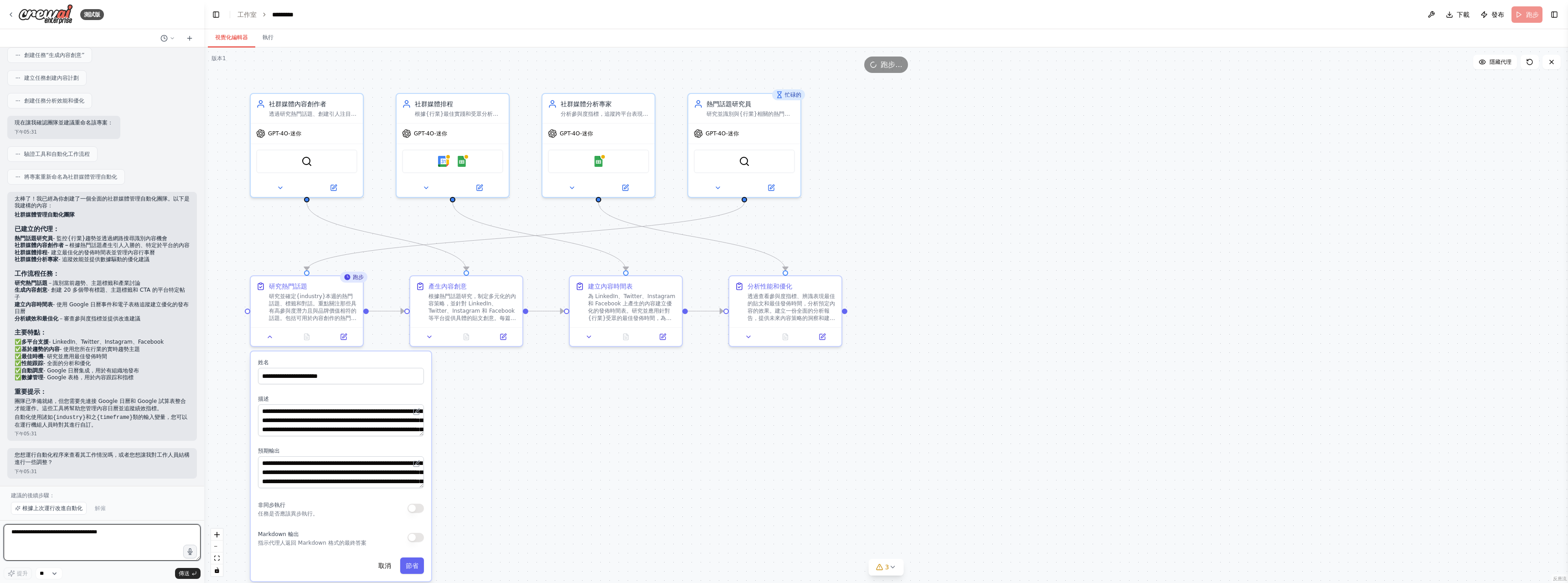
click at [24, 537] on textarea at bounding box center [102, 542] width 197 height 37
type textarea "**********"
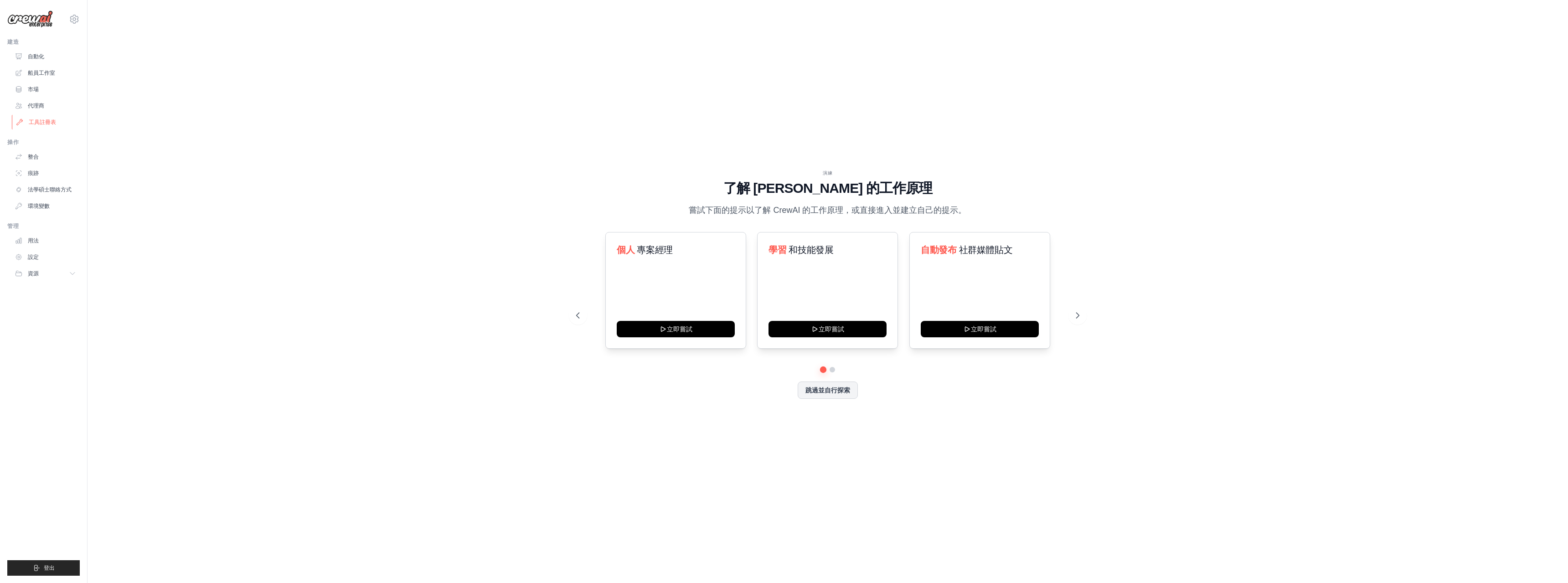
click at [40, 126] on link "工具註冊表" at bounding box center [46, 122] width 69 height 15
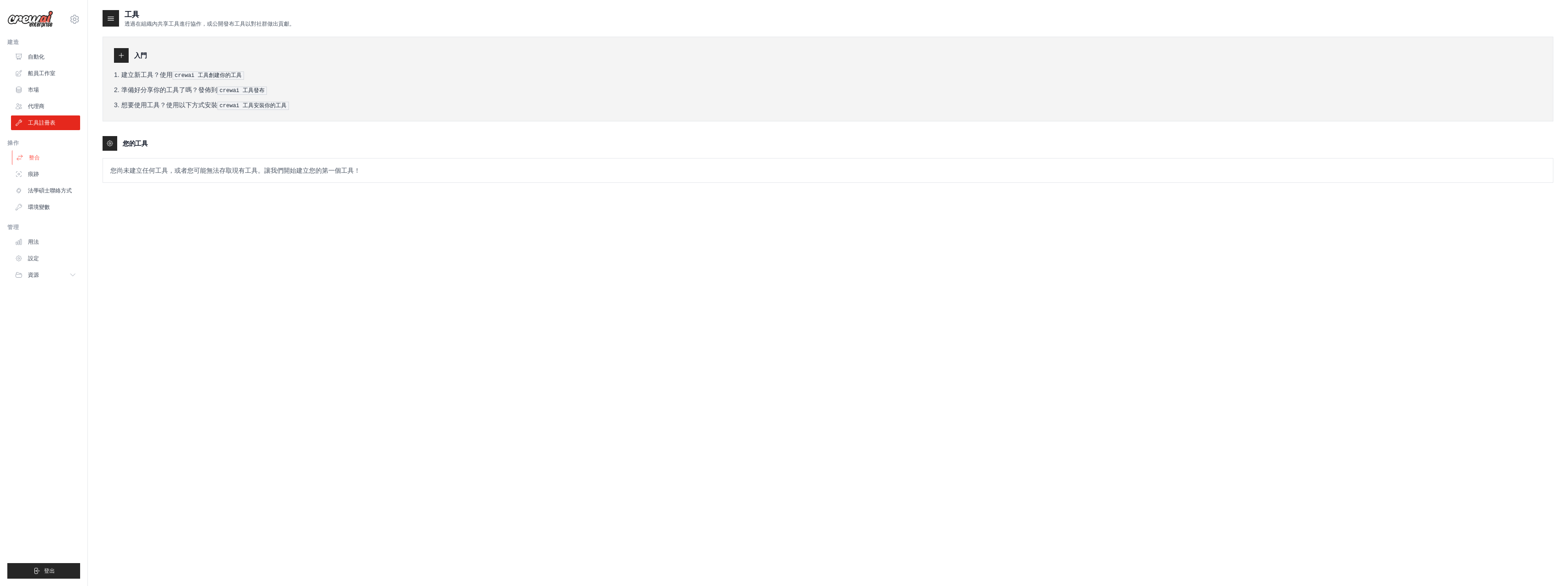
click at [39, 160] on font "整合" at bounding box center [34, 157] width 11 height 6
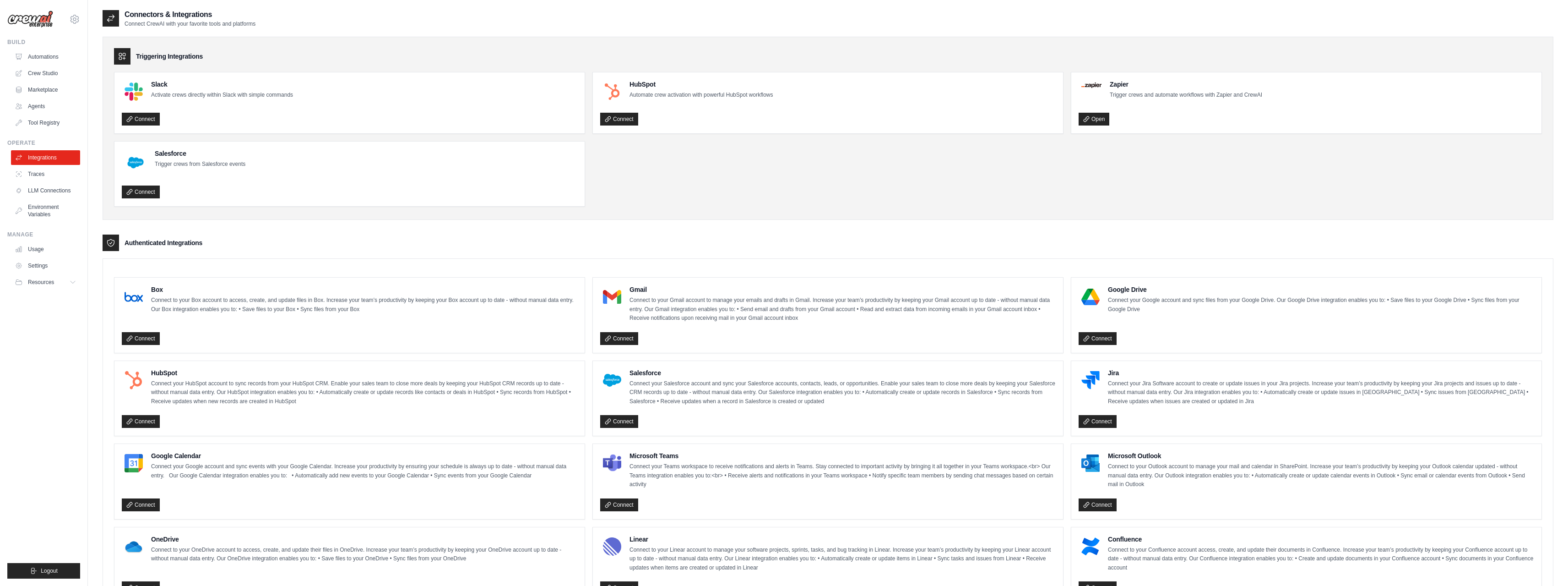
click at [1388, 231] on div "Triggering Integrations Slack Activate crews directly within Slack with simple …" at bounding box center [828, 481] width 1451 height 907
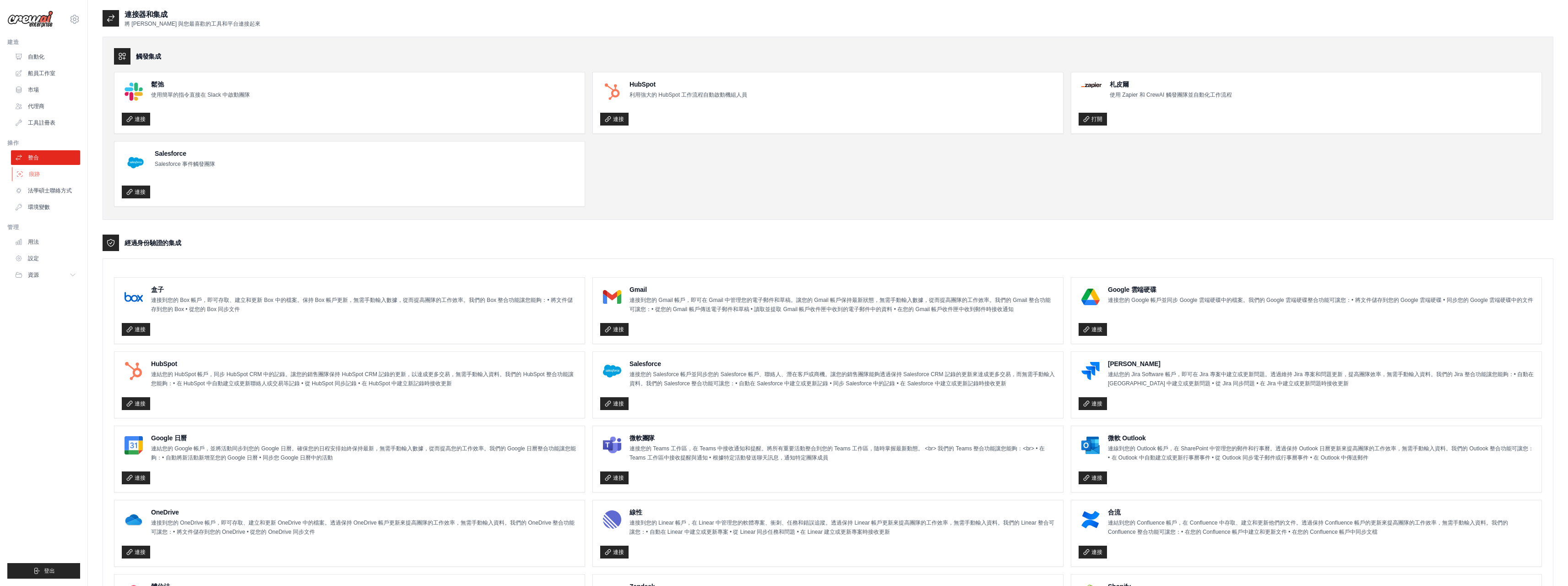
click at [37, 177] on font "痕跡" at bounding box center [34, 174] width 11 height 6
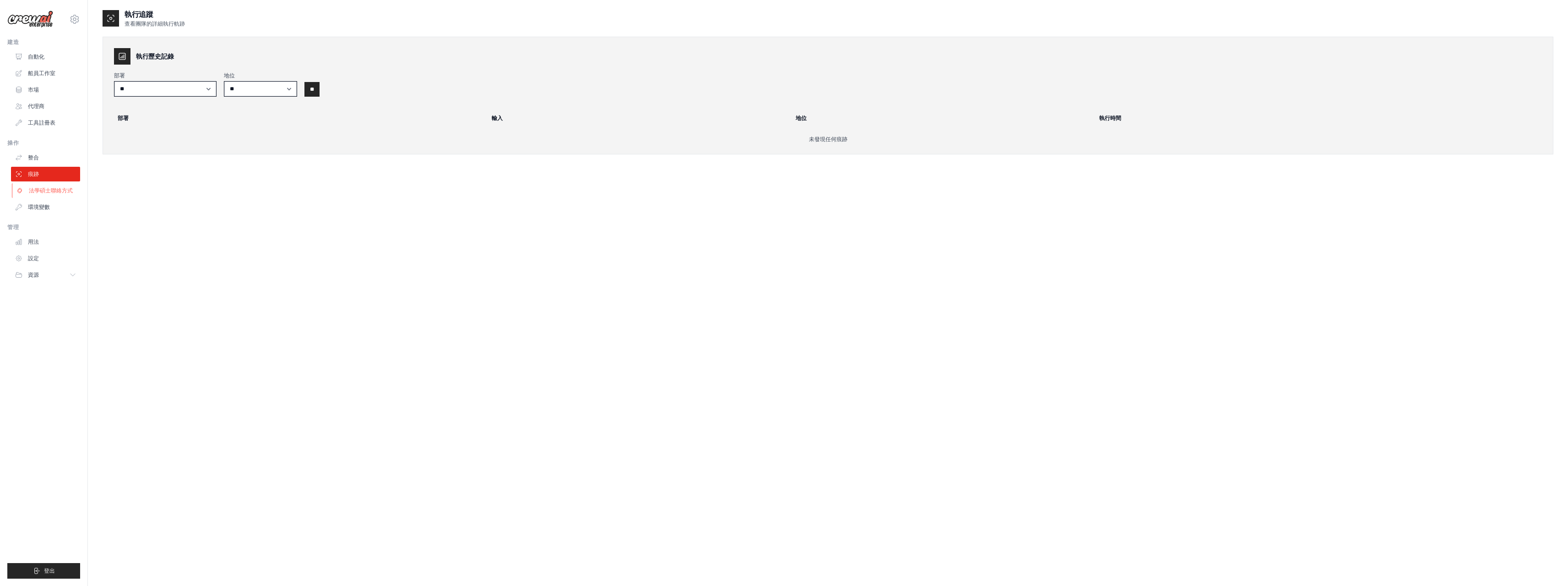
click at [50, 191] on font "法學碩士聯絡方式" at bounding box center [51, 190] width 44 height 6
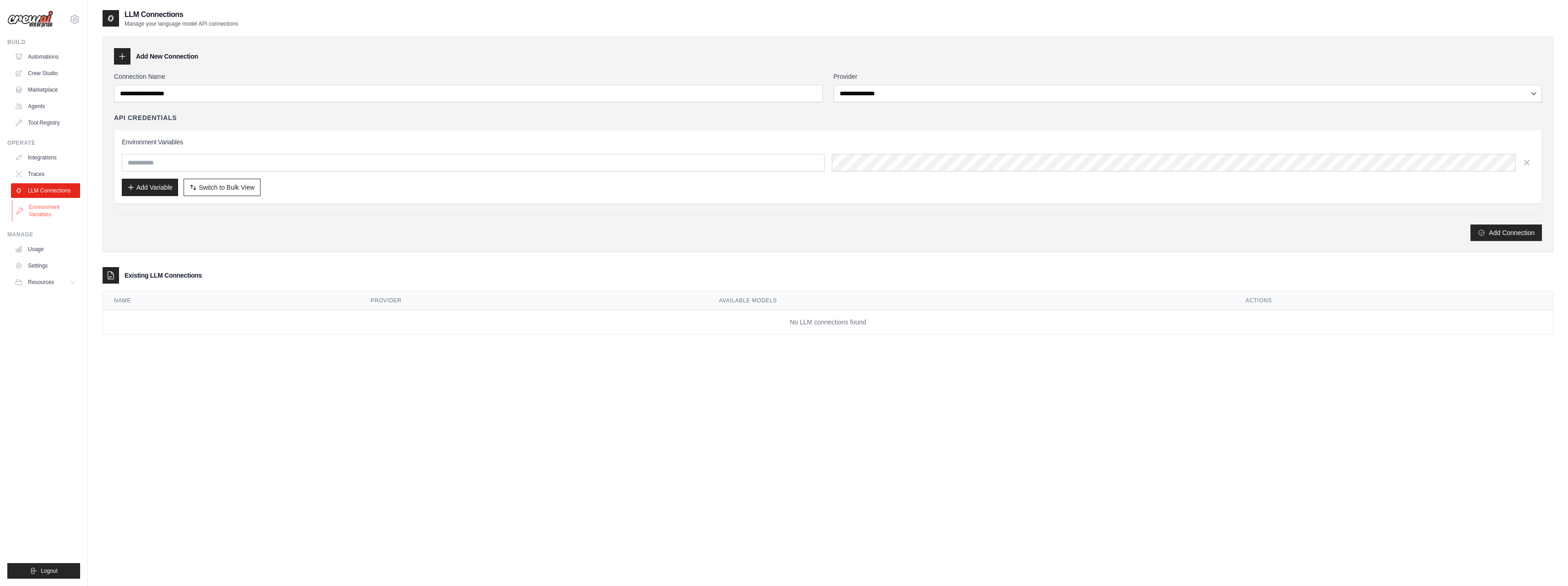
click at [47, 210] on link "Environment Variables" at bounding box center [46, 210] width 69 height 22
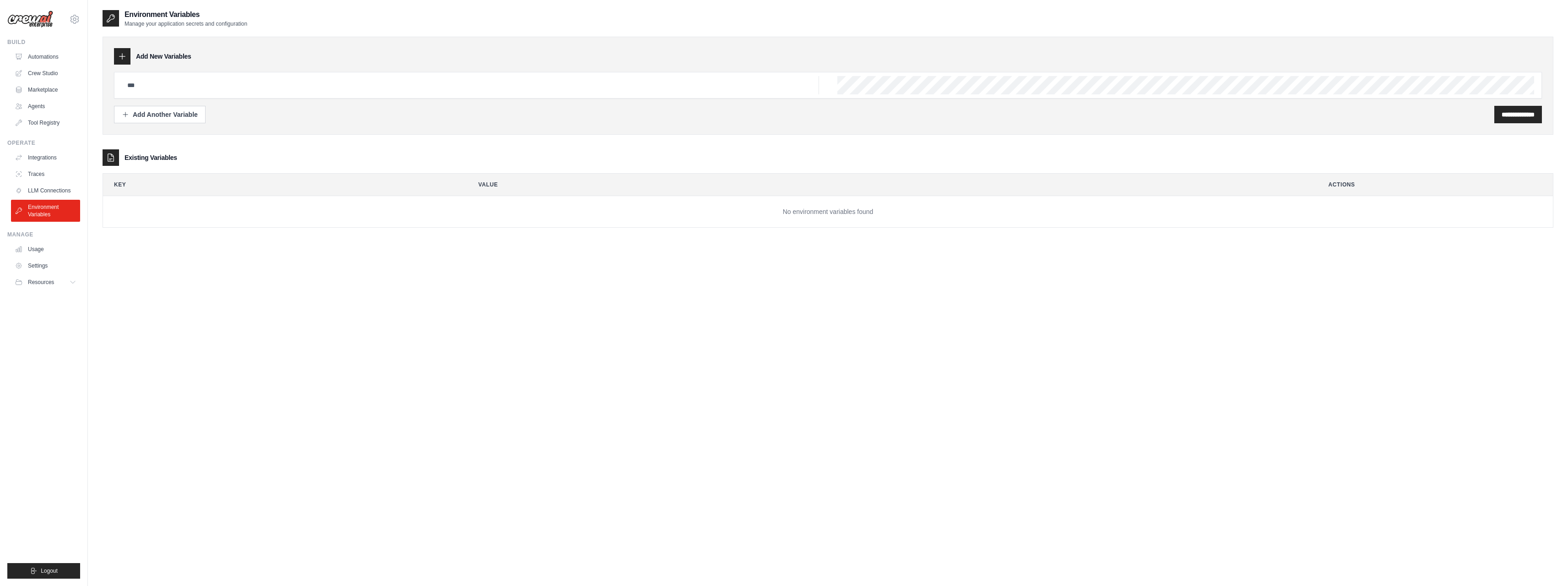
click at [65, 18] on div "aude591359@gmail.com Settings" at bounding box center [43, 15] width 73 height 29
click at [69, 20] on icon at bounding box center [75, 19] width 11 height 11
click at [52, 63] on link "Settings" at bounding box center [75, 62] width 81 height 17
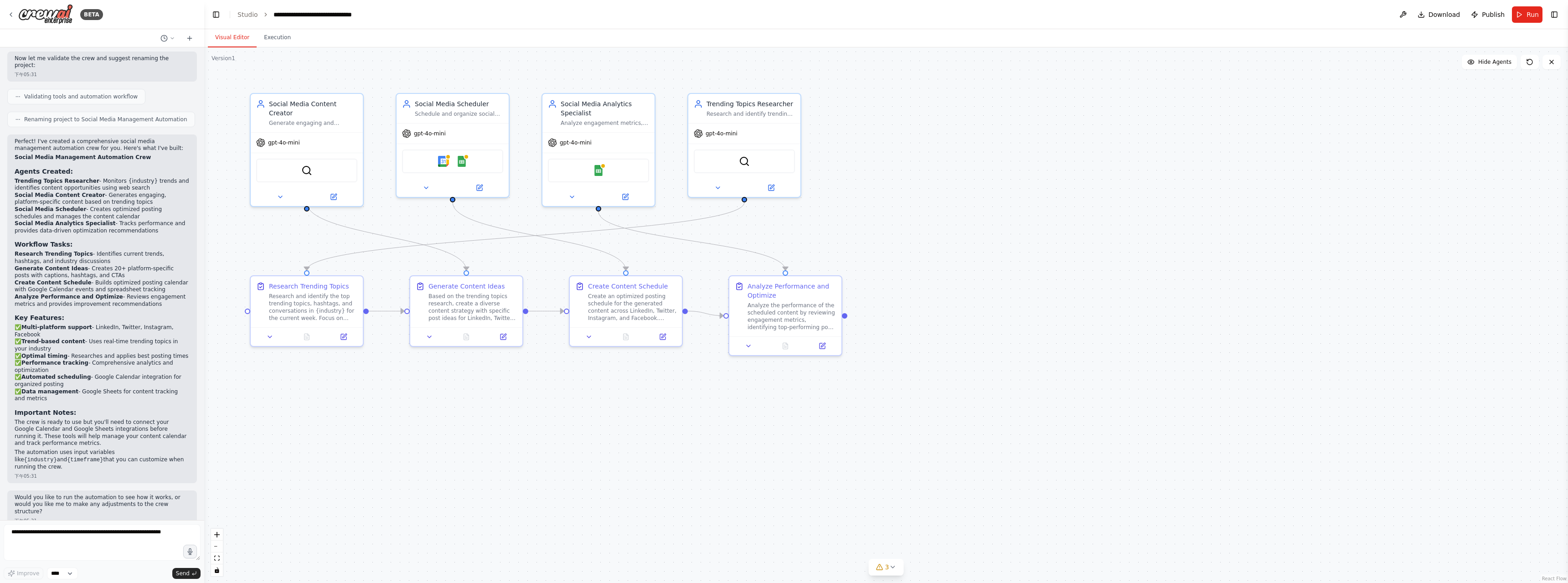
scroll to position [689, 0]
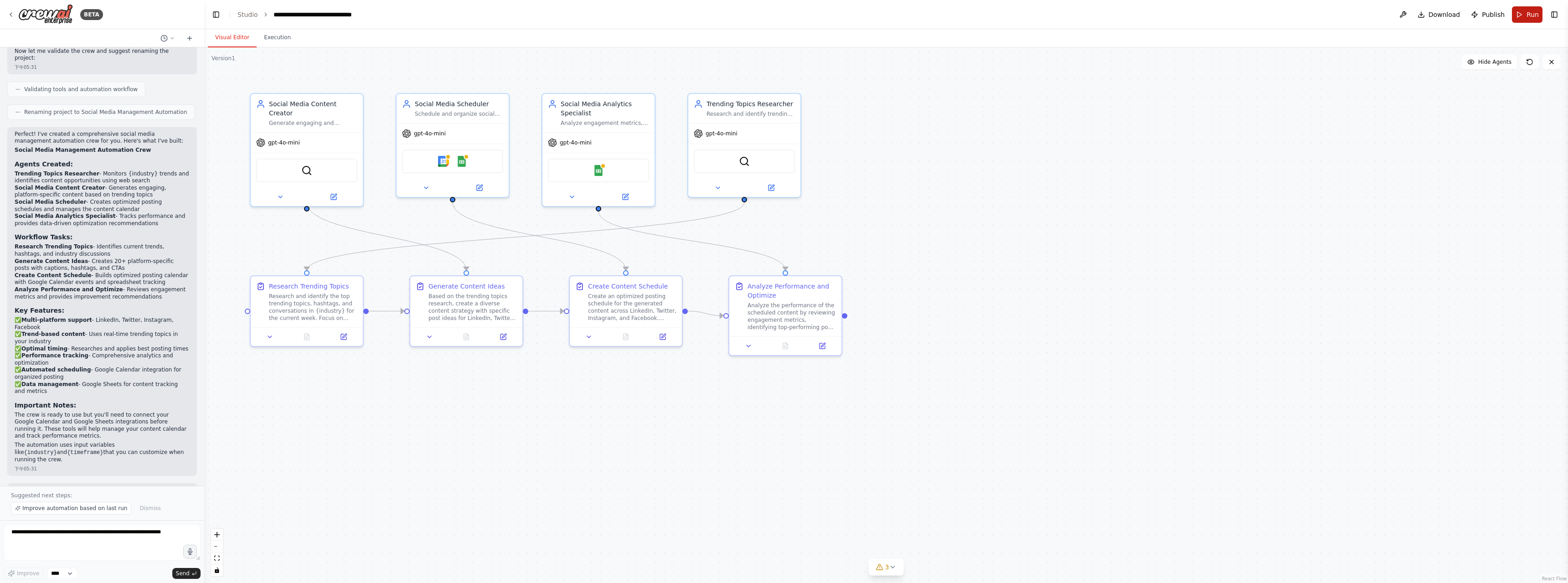
click at [1531, 19] on span "Run" at bounding box center [1533, 14] width 12 height 9
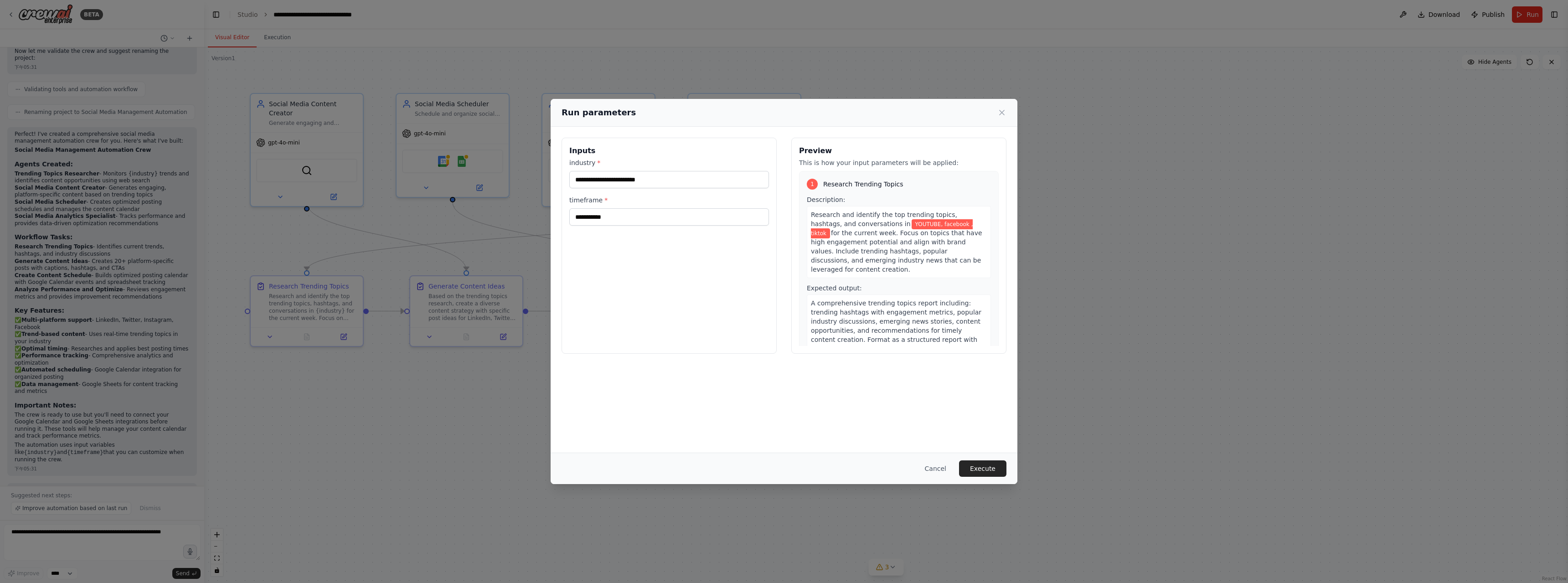
drag, startPoint x: 1530, startPoint y: 23, endPoint x: 1567, endPoint y: 79, distance: 67.1
drag, startPoint x: 1567, startPoint y: 79, endPoint x: 982, endPoint y: 470, distance: 703.6
click at [982, 470] on button "Execute" at bounding box center [983, 468] width 47 height 16
